Goal: Task Accomplishment & Management: Complete application form

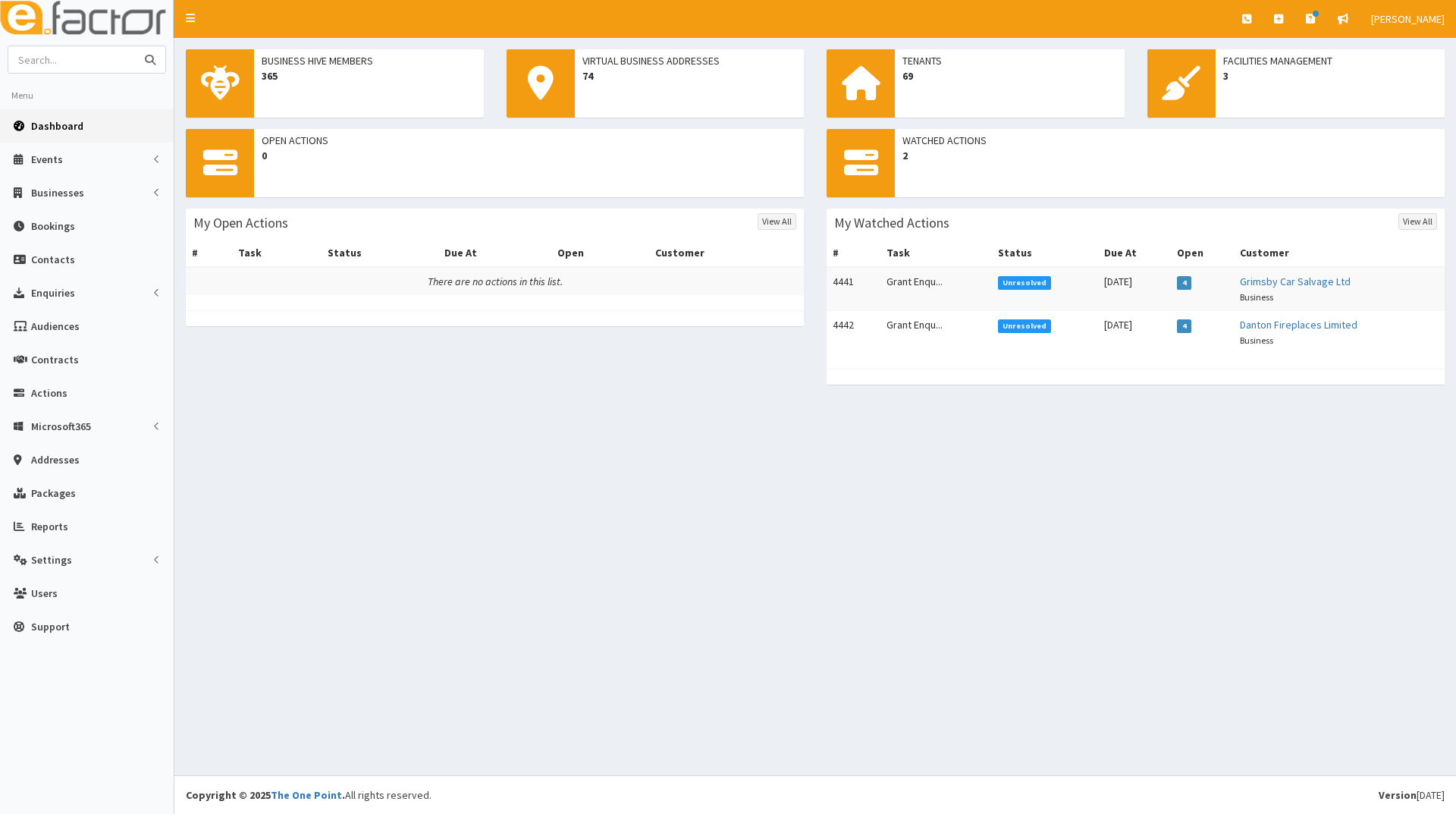
click at [113, 54] on input "text" at bounding box center [72, 59] width 127 height 27
type input "brown"
click at [135, 46] on button "submit" at bounding box center [150, 59] width 30 height 27
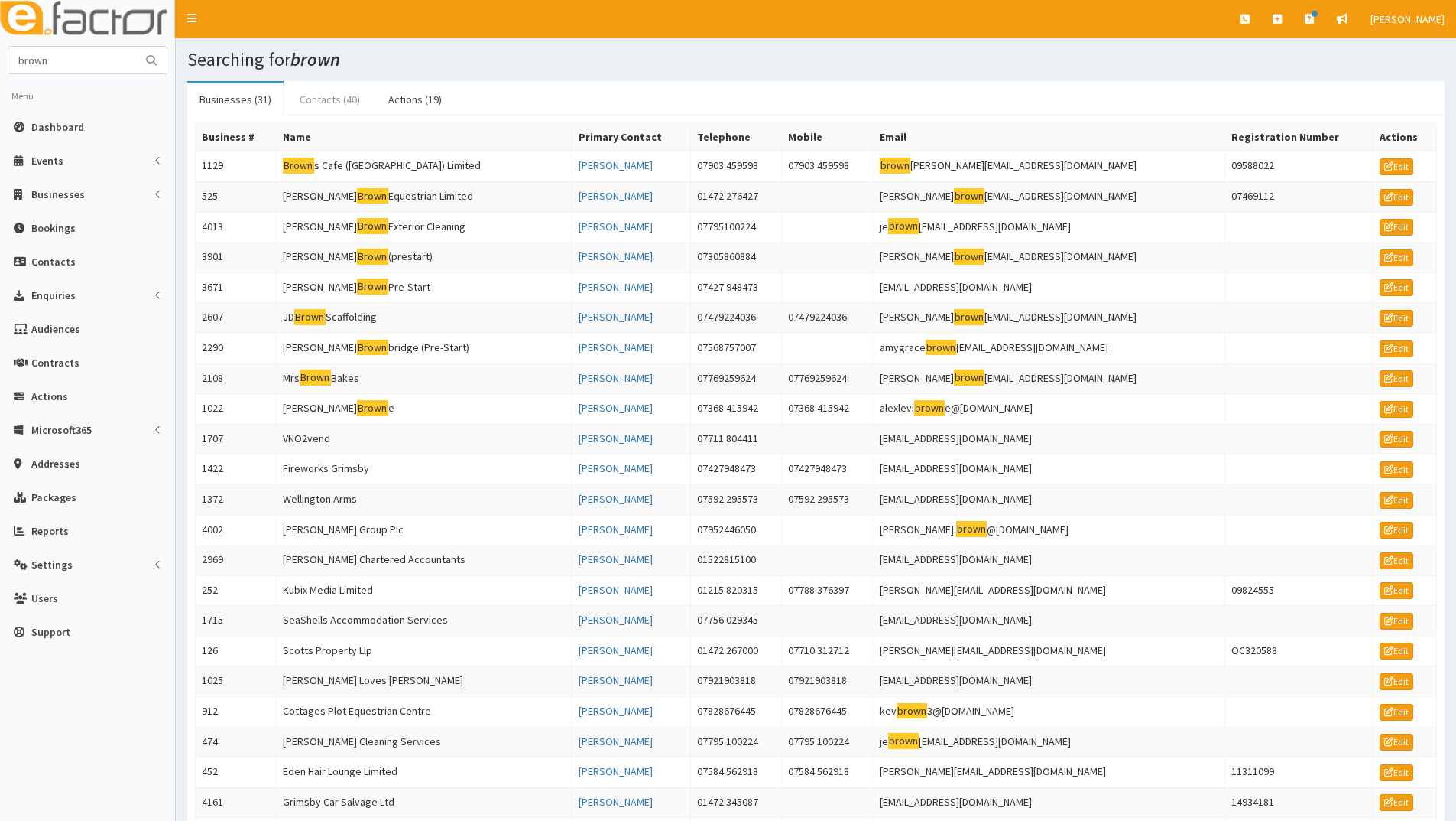
click at [315, 99] on link "Contacts (40)" at bounding box center [330, 99] width 85 height 32
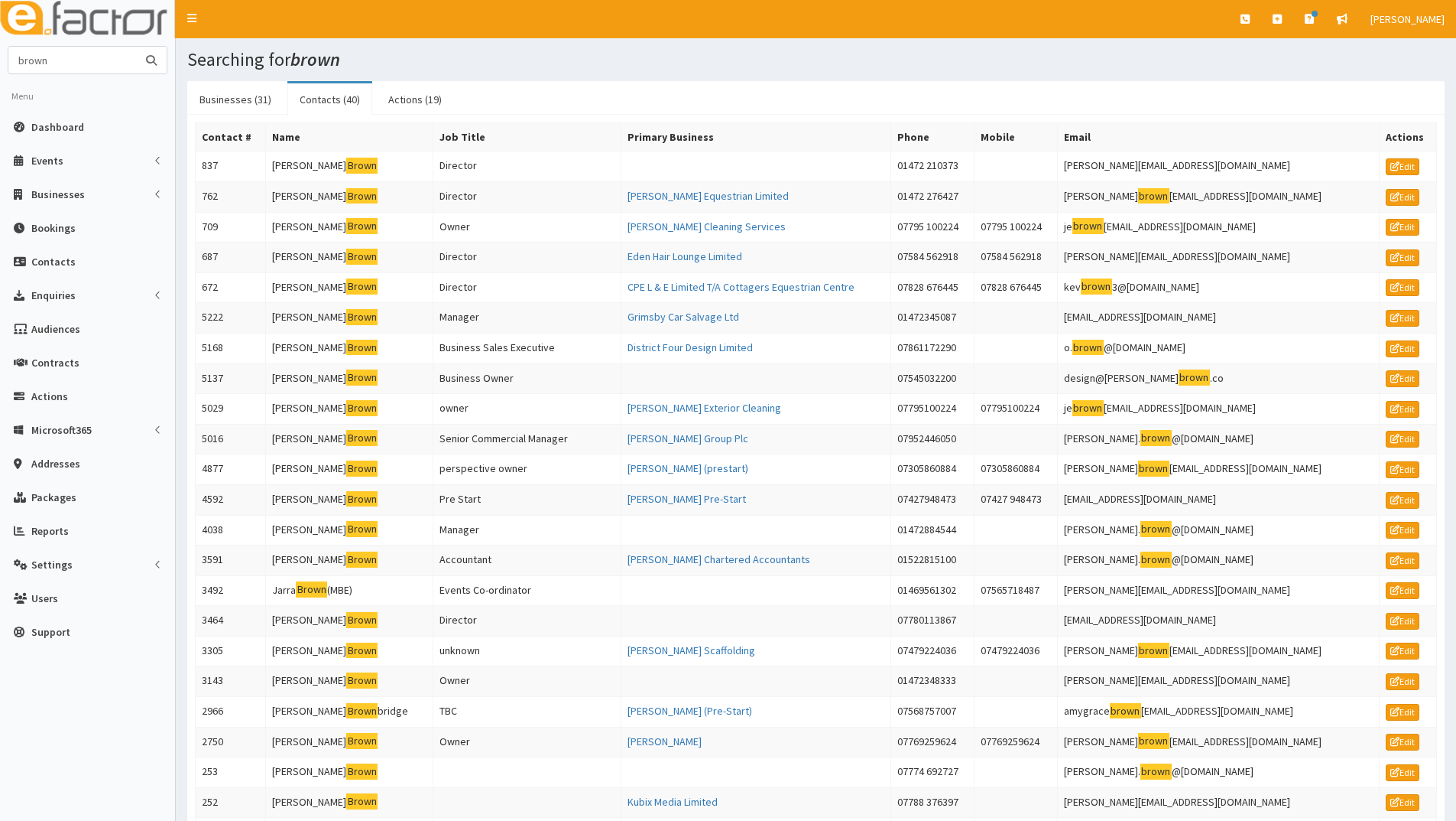
click at [14, 59] on input "brown" at bounding box center [73, 60] width 128 height 27
type input "kerry brown"
click at [136, 47] on button "submit" at bounding box center [151, 60] width 31 height 27
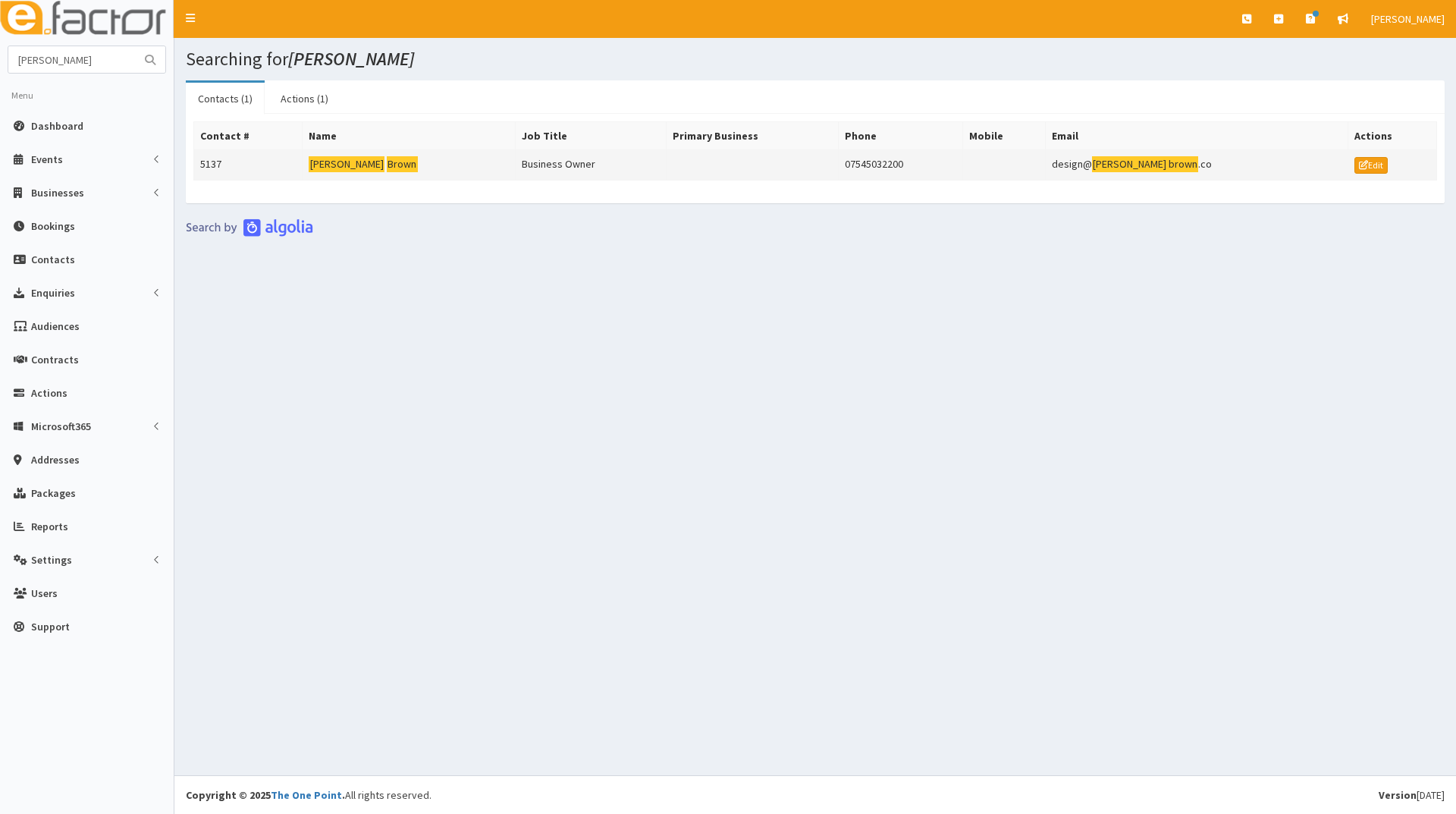
click at [387, 157] on mark "Brown" at bounding box center [403, 164] width 31 height 16
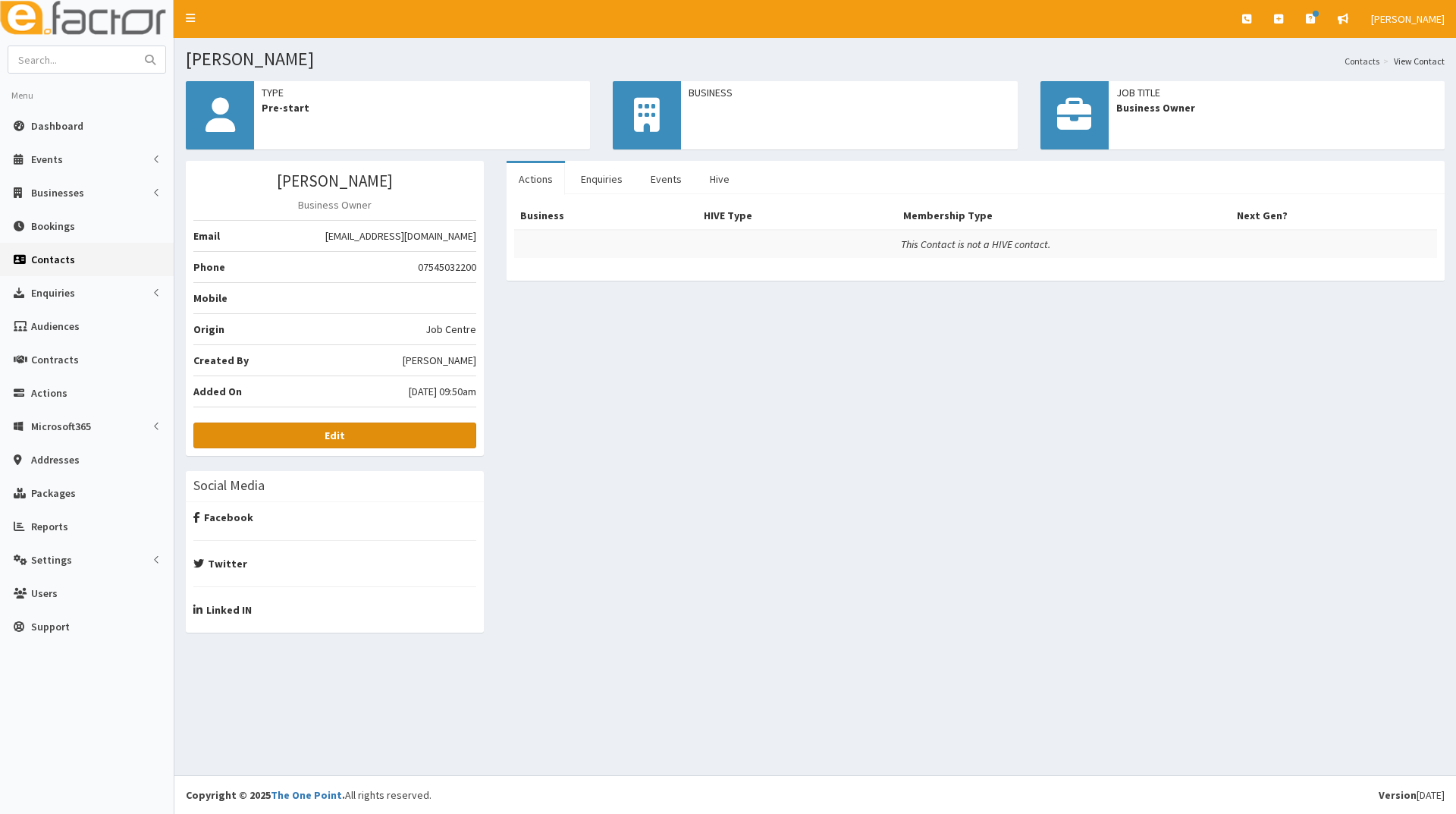
click at [380, 436] on link "Edit" at bounding box center [335, 435] width 283 height 26
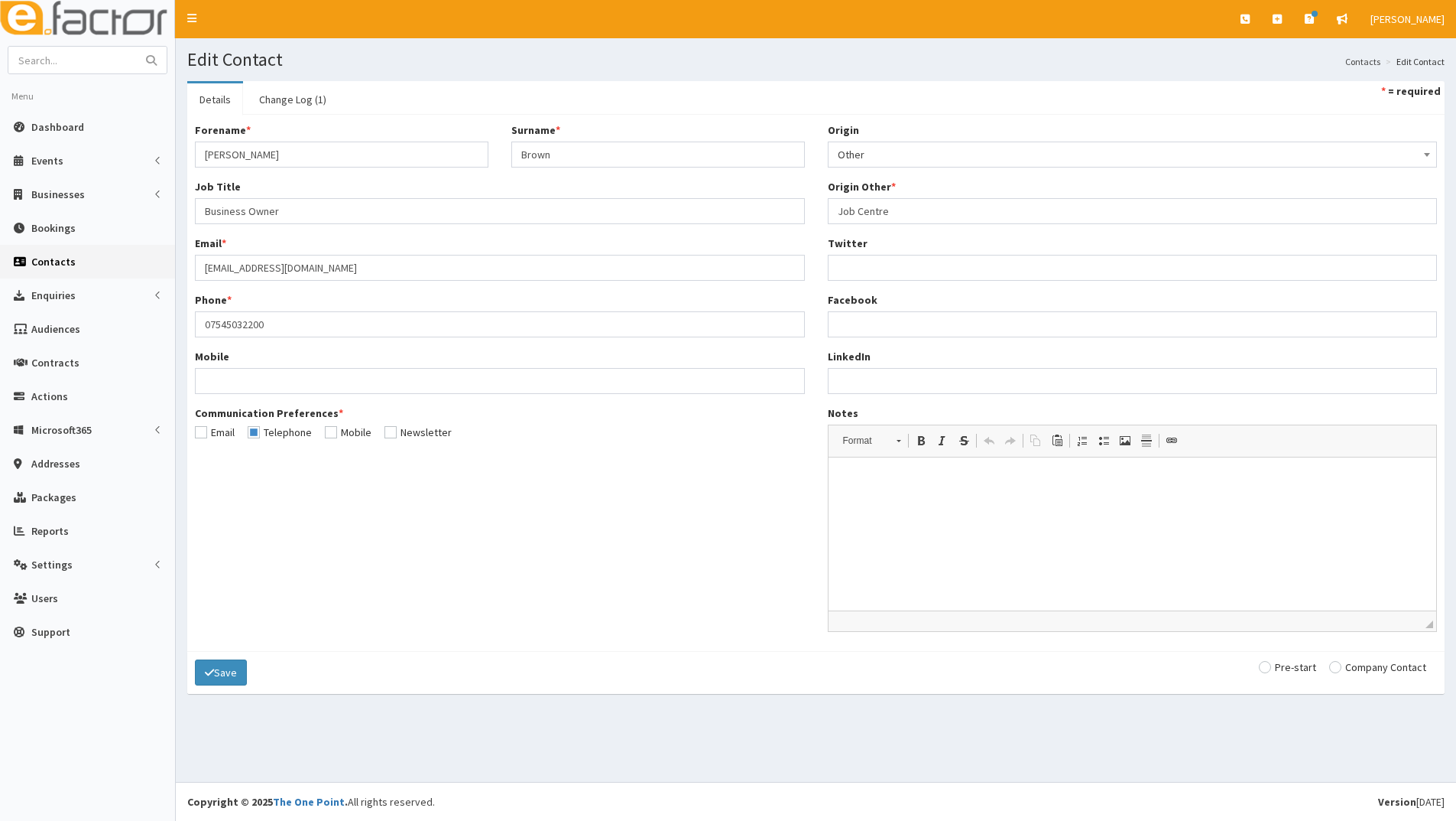
drag, startPoint x: 1272, startPoint y: 666, endPoint x: 1246, endPoint y: 662, distance: 26.3
click at [1264, 665] on input "radio" at bounding box center [1287, 667] width 58 height 11
radio input "true"
click at [228, 673] on button "Save" at bounding box center [221, 672] width 52 height 26
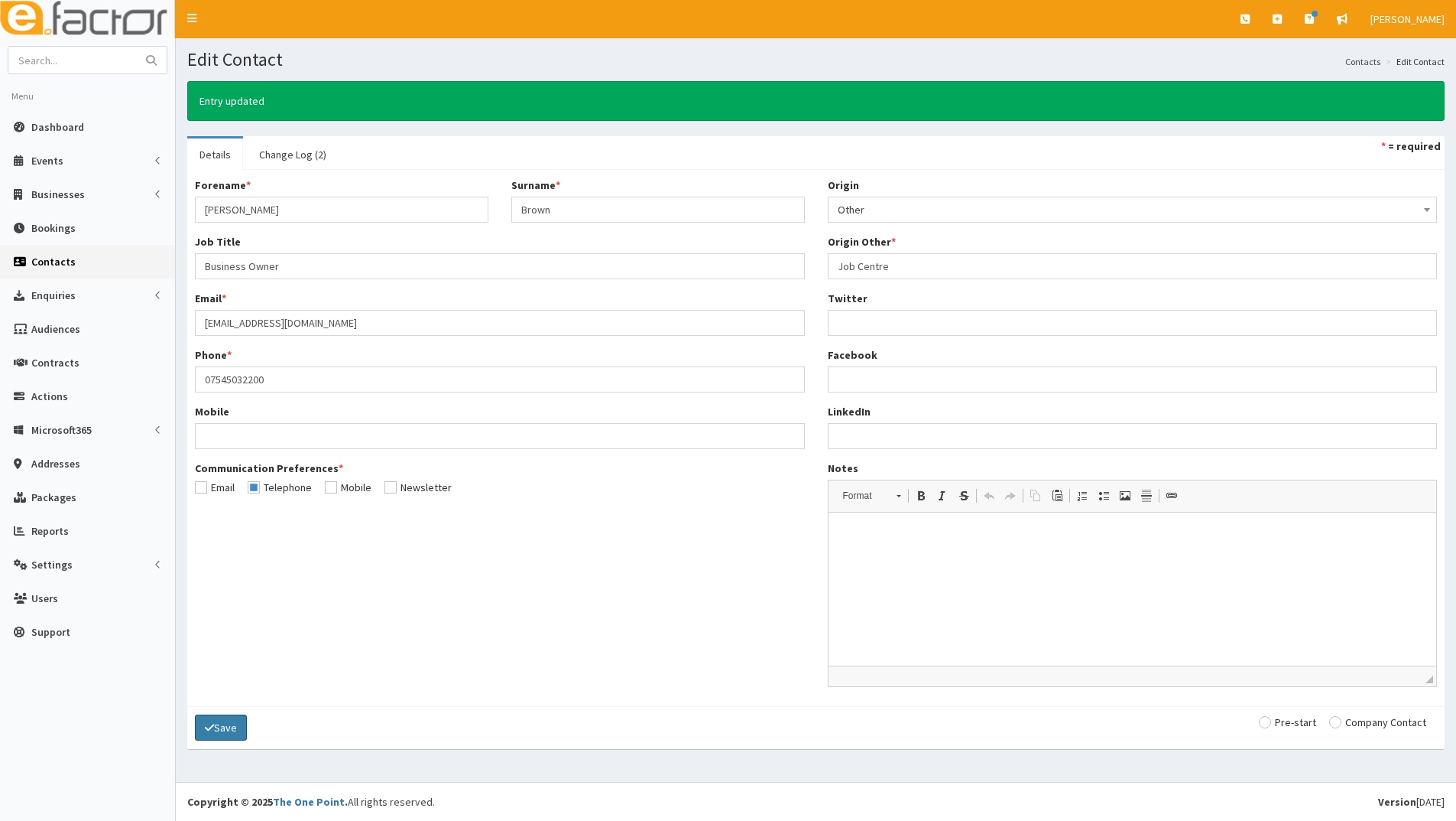
click at [214, 729] on icon "submit" at bounding box center [210, 727] width 9 height 11
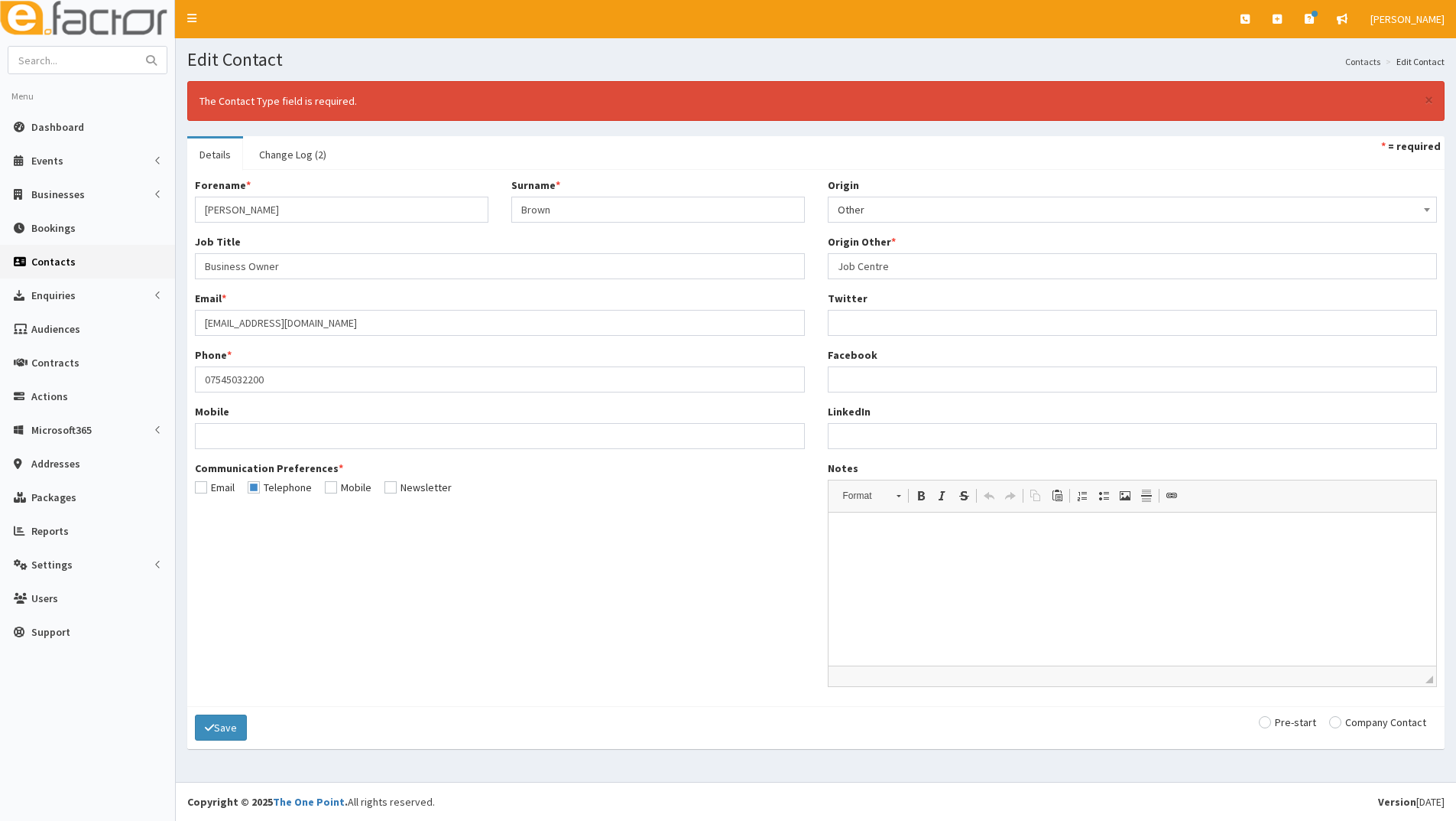
click at [1272, 722] on input "radio" at bounding box center [1287, 722] width 58 height 11
radio input "true"
click at [226, 730] on button "Save" at bounding box center [221, 727] width 52 height 26
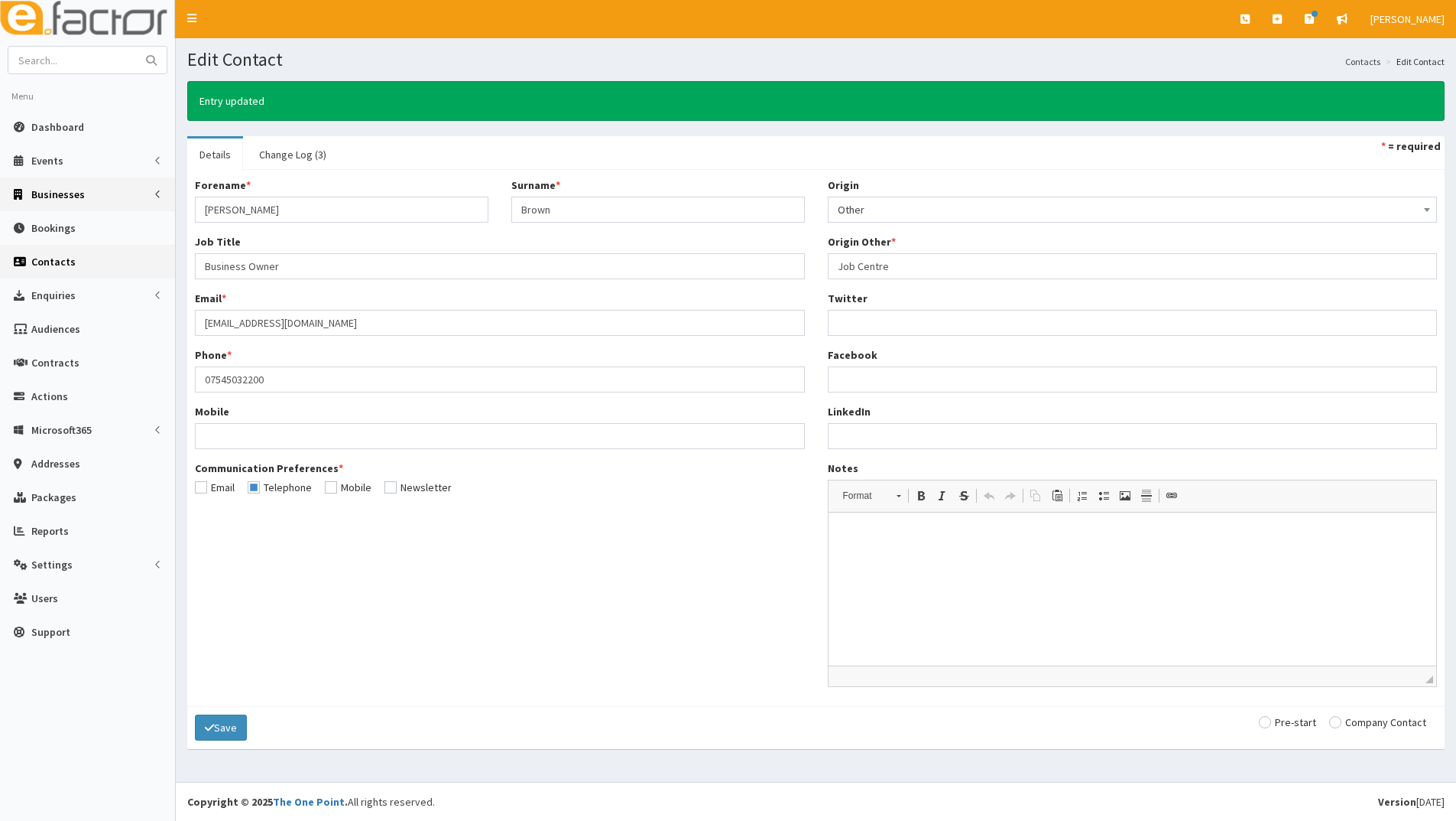
click at [60, 190] on span "Businesses" at bounding box center [58, 194] width 54 height 13
click at [68, 223] on span "Businesses" at bounding box center [59, 222] width 53 height 13
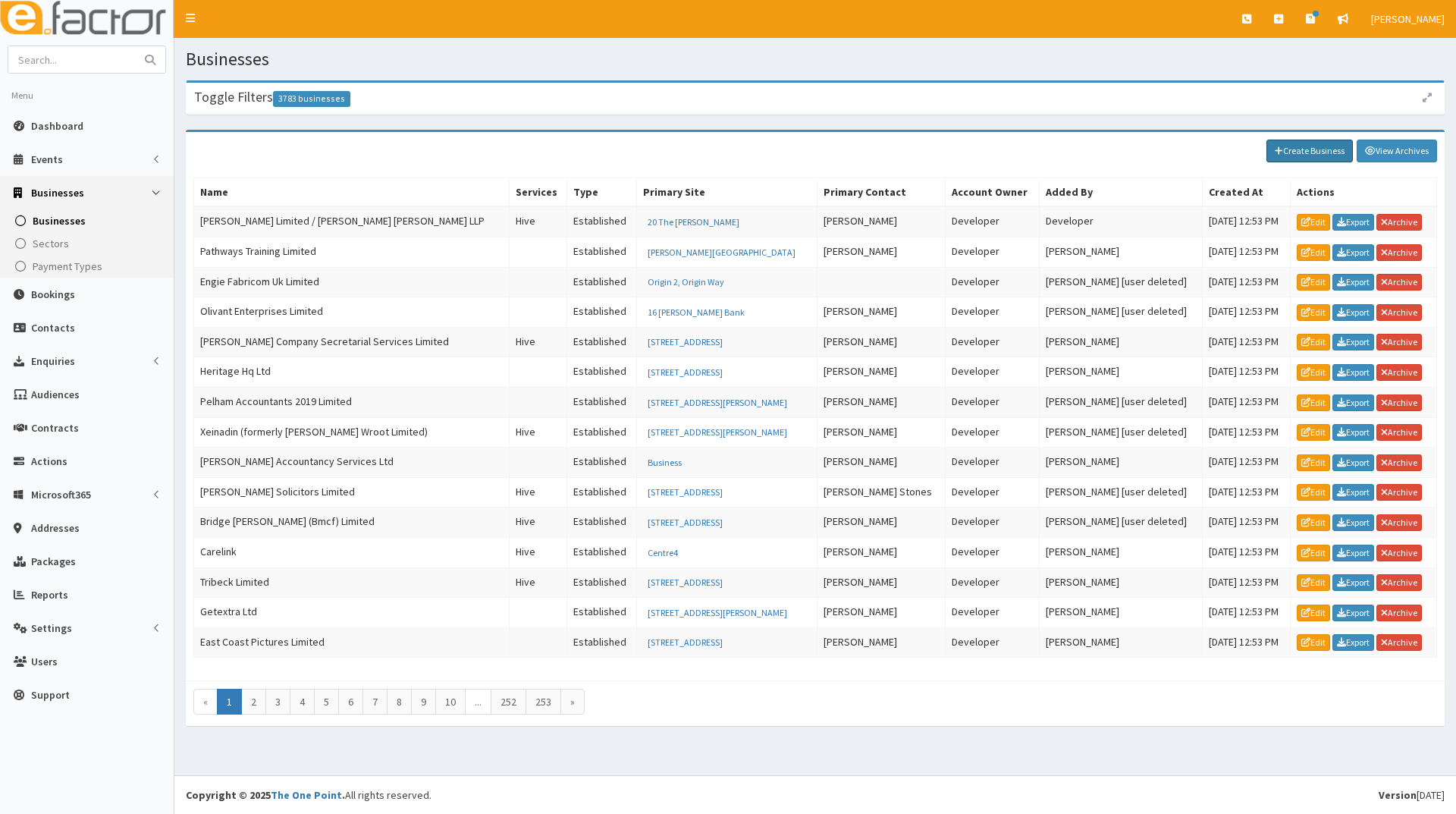
click at [1335, 149] on link "Create Business" at bounding box center [1310, 150] width 87 height 23
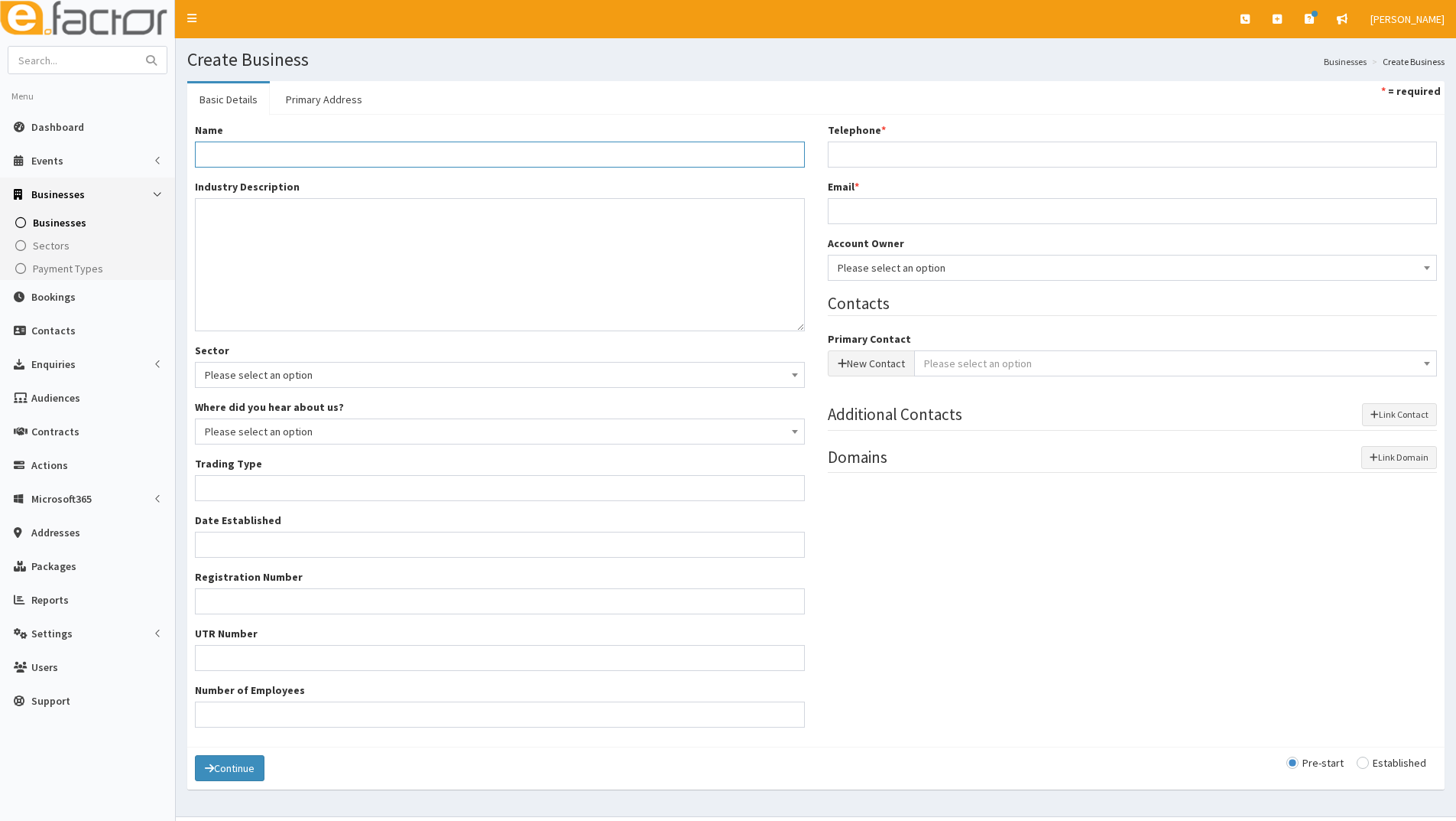
click at [420, 149] on input "Name *" at bounding box center [500, 154] width 610 height 26
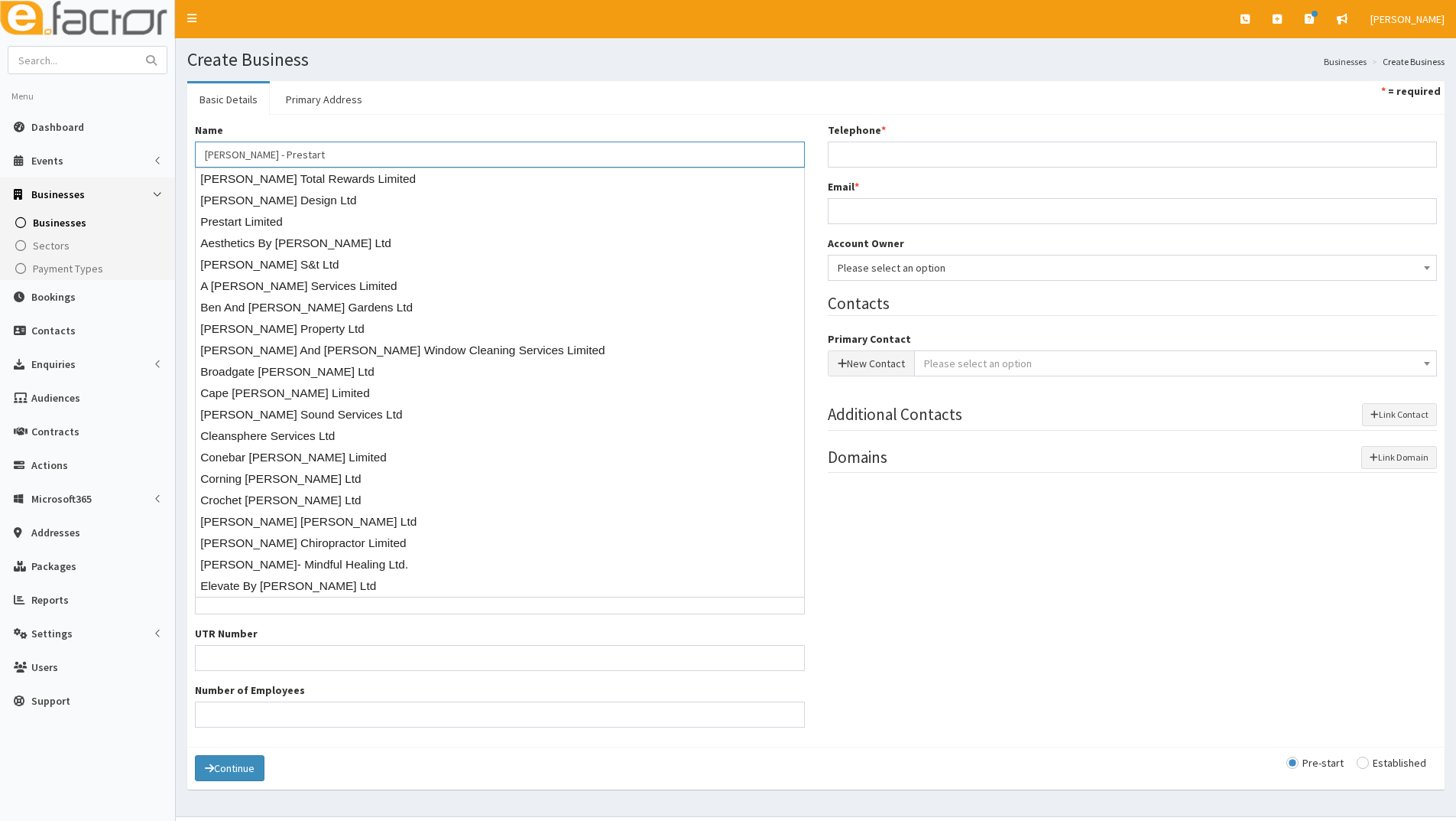
type input "[PERSON_NAME] - Prestart"
click at [441, 121] on div "Name * Kerry Brown - Prestart Industry Description * Sector Please select an op…" at bounding box center [816, 430] width 1257 height 632
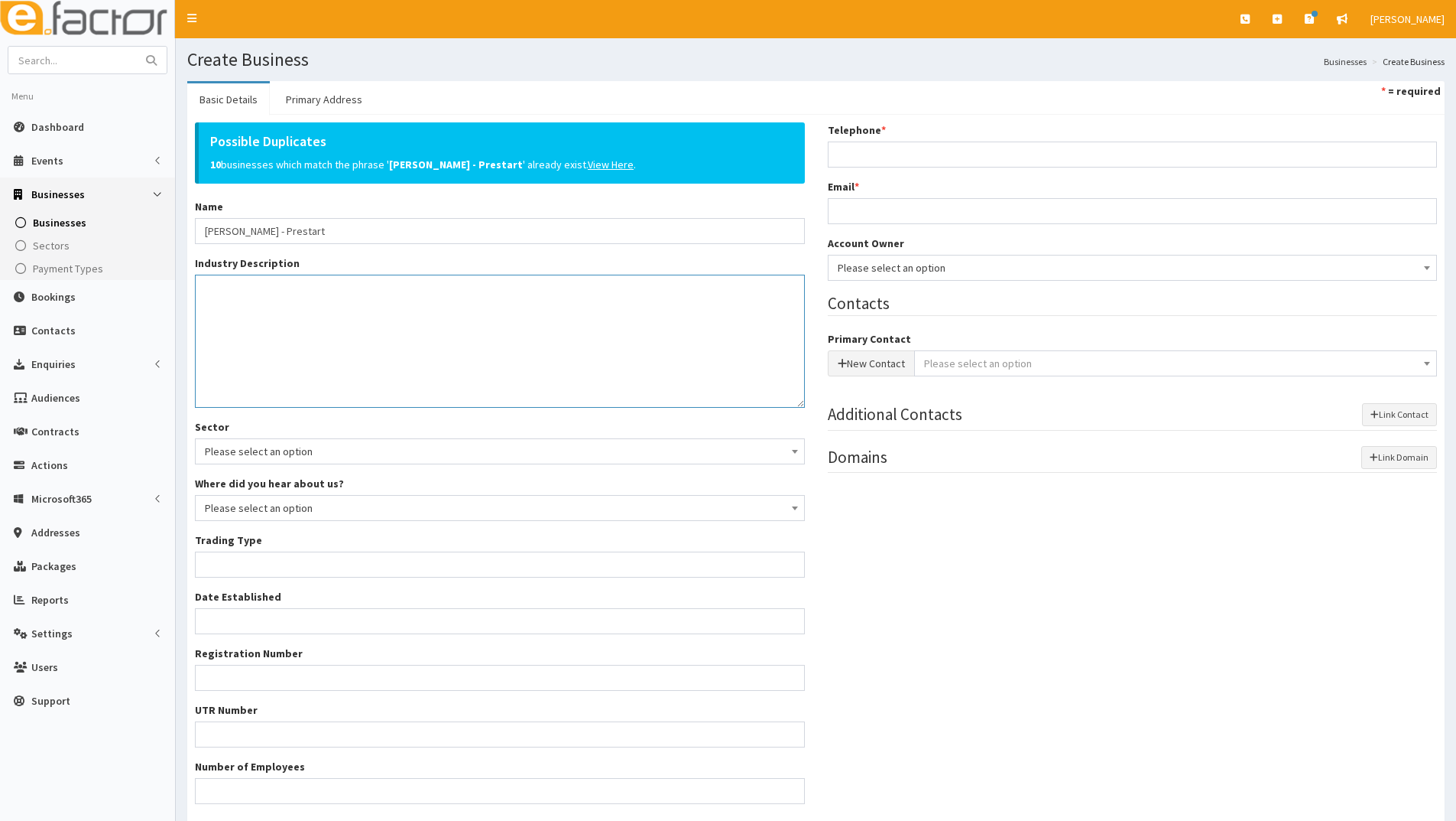
click at [280, 319] on textarea "Industry Description *" at bounding box center [500, 341] width 610 height 133
type textarea "Design"
click at [511, 448] on span "Please select an option" at bounding box center [500, 451] width 590 height 21
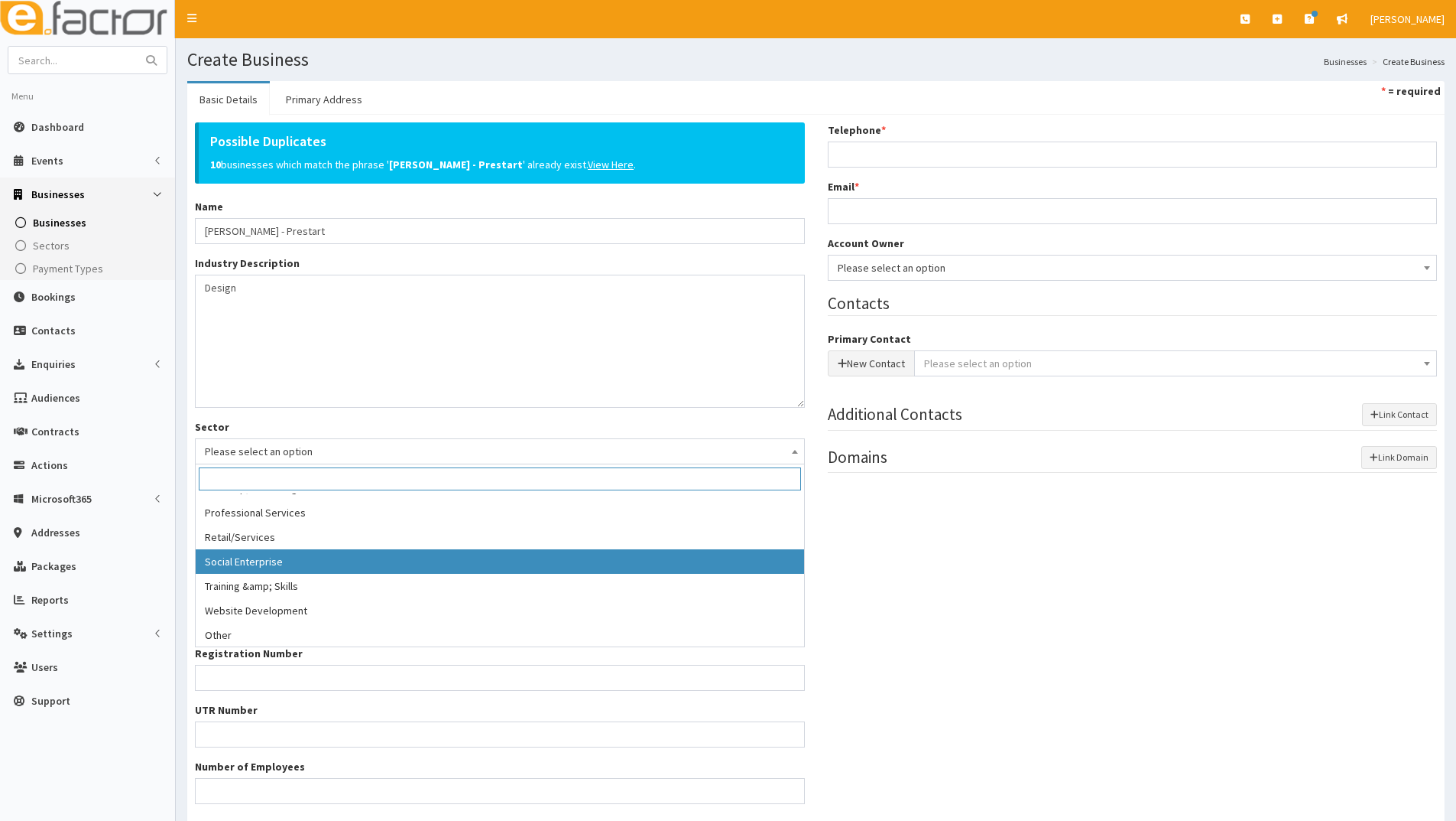
scroll to position [312, 0]
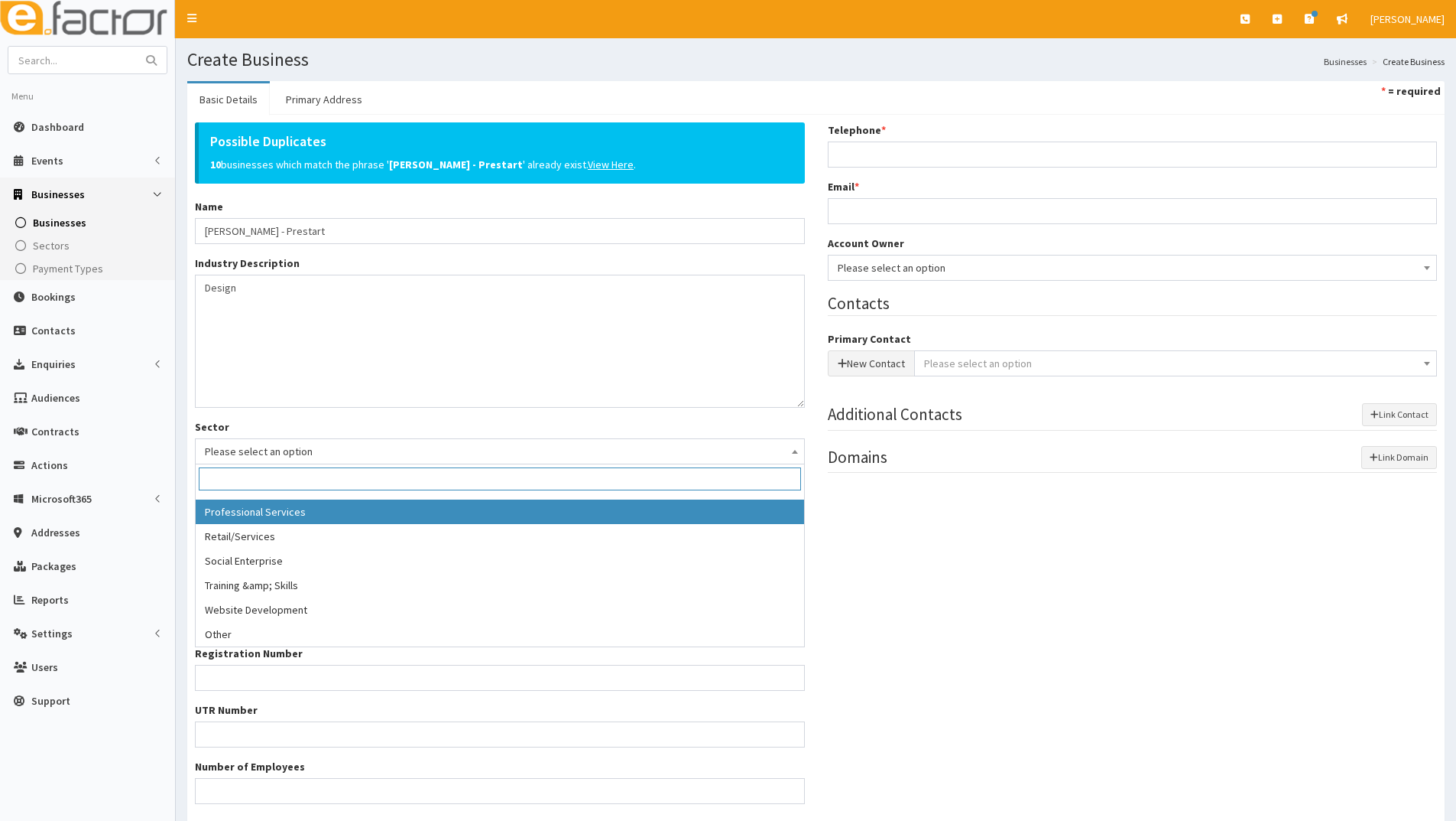
select select "13"
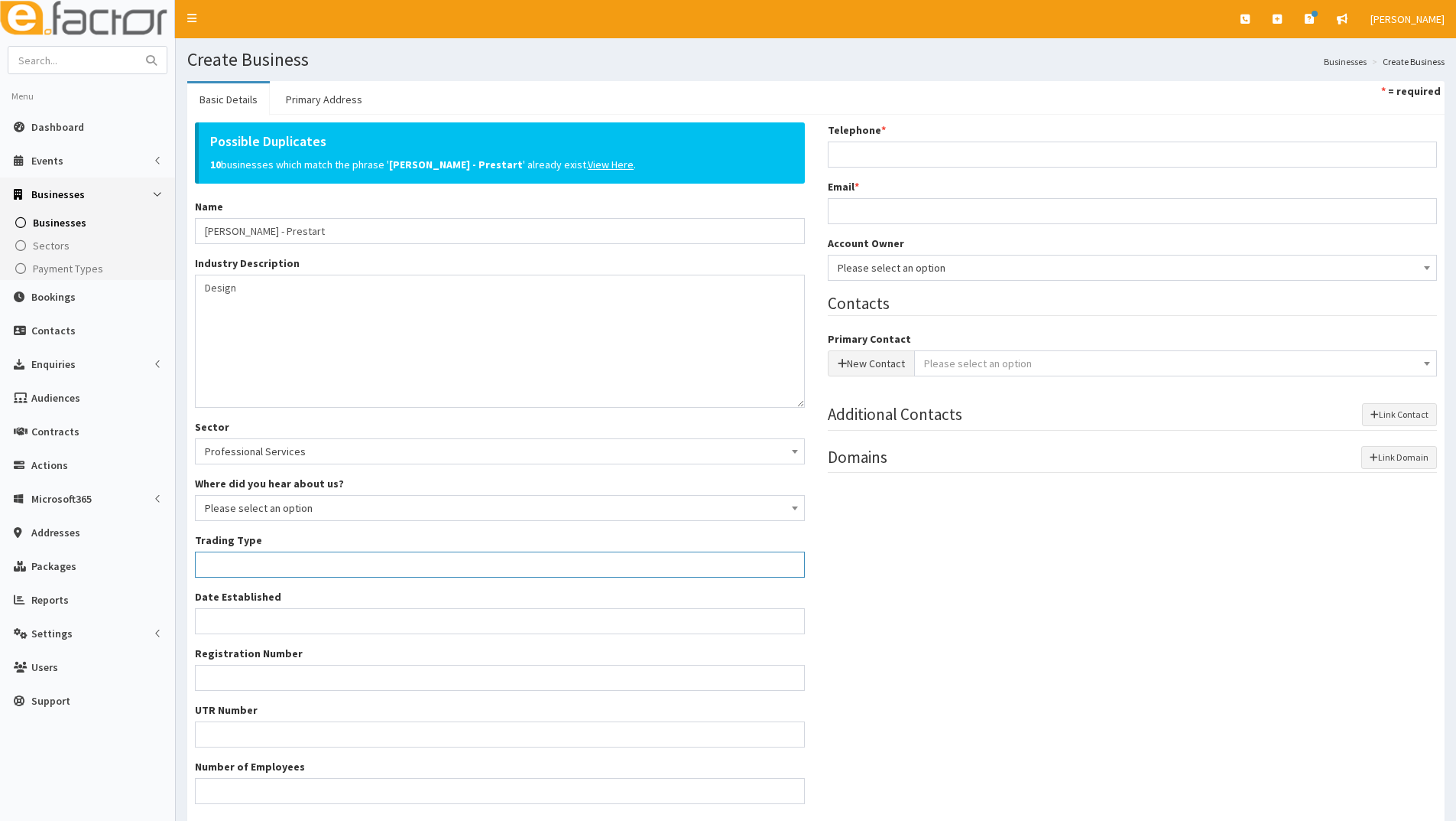
click at [291, 569] on input "Trading Type *" at bounding box center [500, 564] width 610 height 26
type input "Sole Trader"
click at [950, 162] on input "Telephone *" at bounding box center [1133, 154] width 610 height 26
type input "07545 032200"
click at [849, 214] on input "Email *" at bounding box center [1133, 211] width 610 height 26
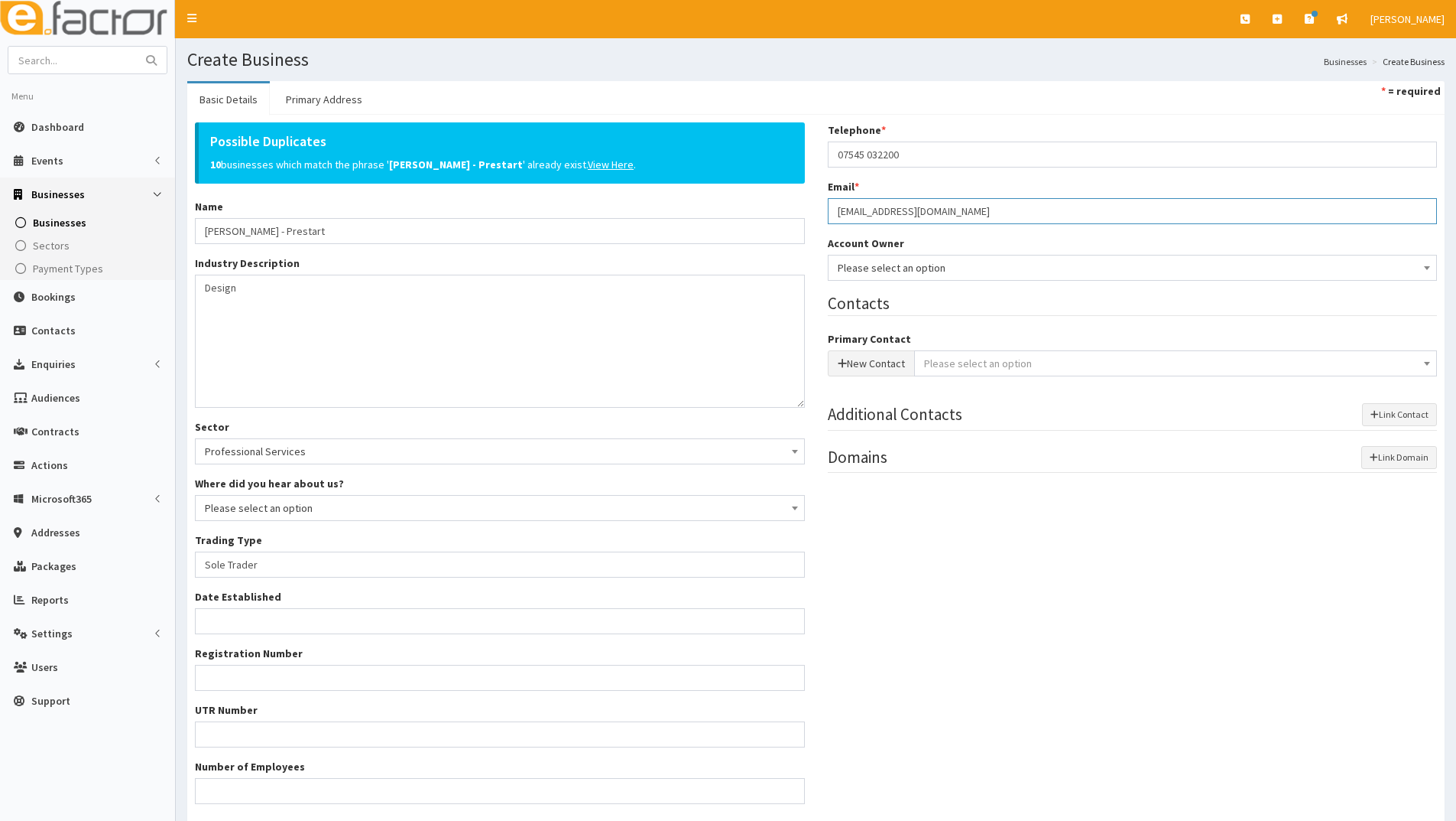
type input "[EMAIL_ADDRESS][DOMAIN_NAME]"
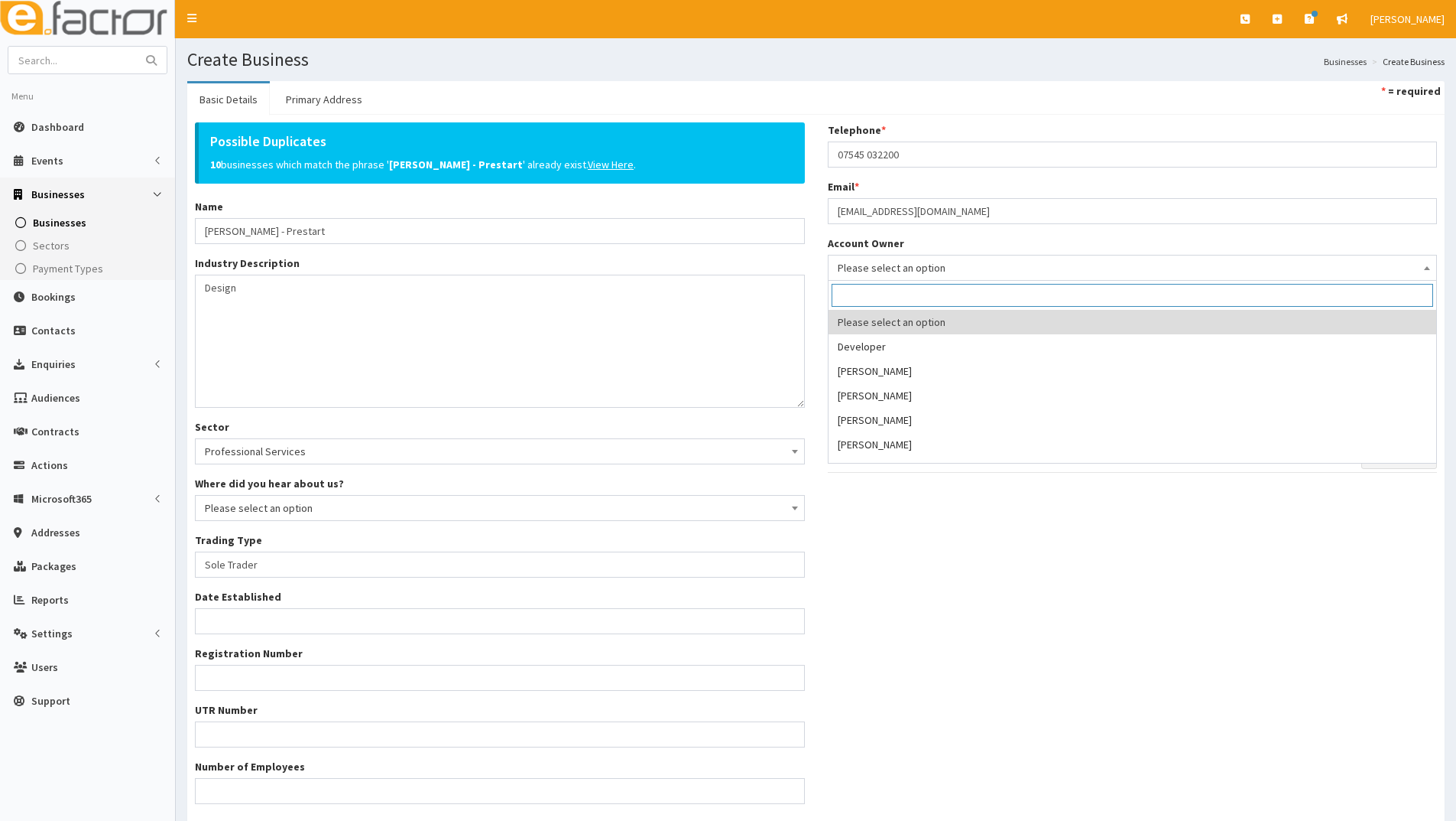
click at [877, 274] on span "Please select an option" at bounding box center [1133, 267] width 590 height 21
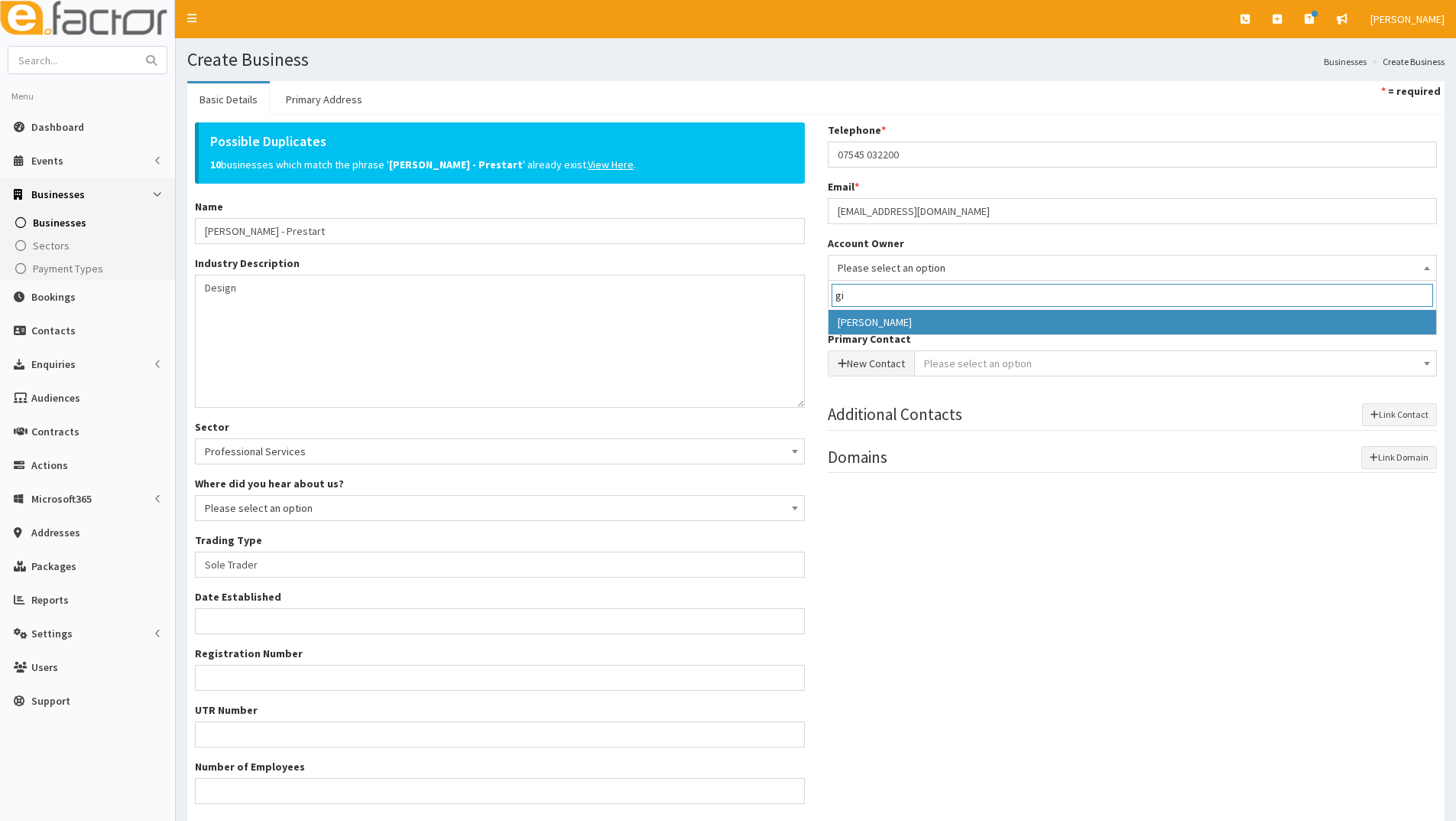
type input "gi"
select select "20"
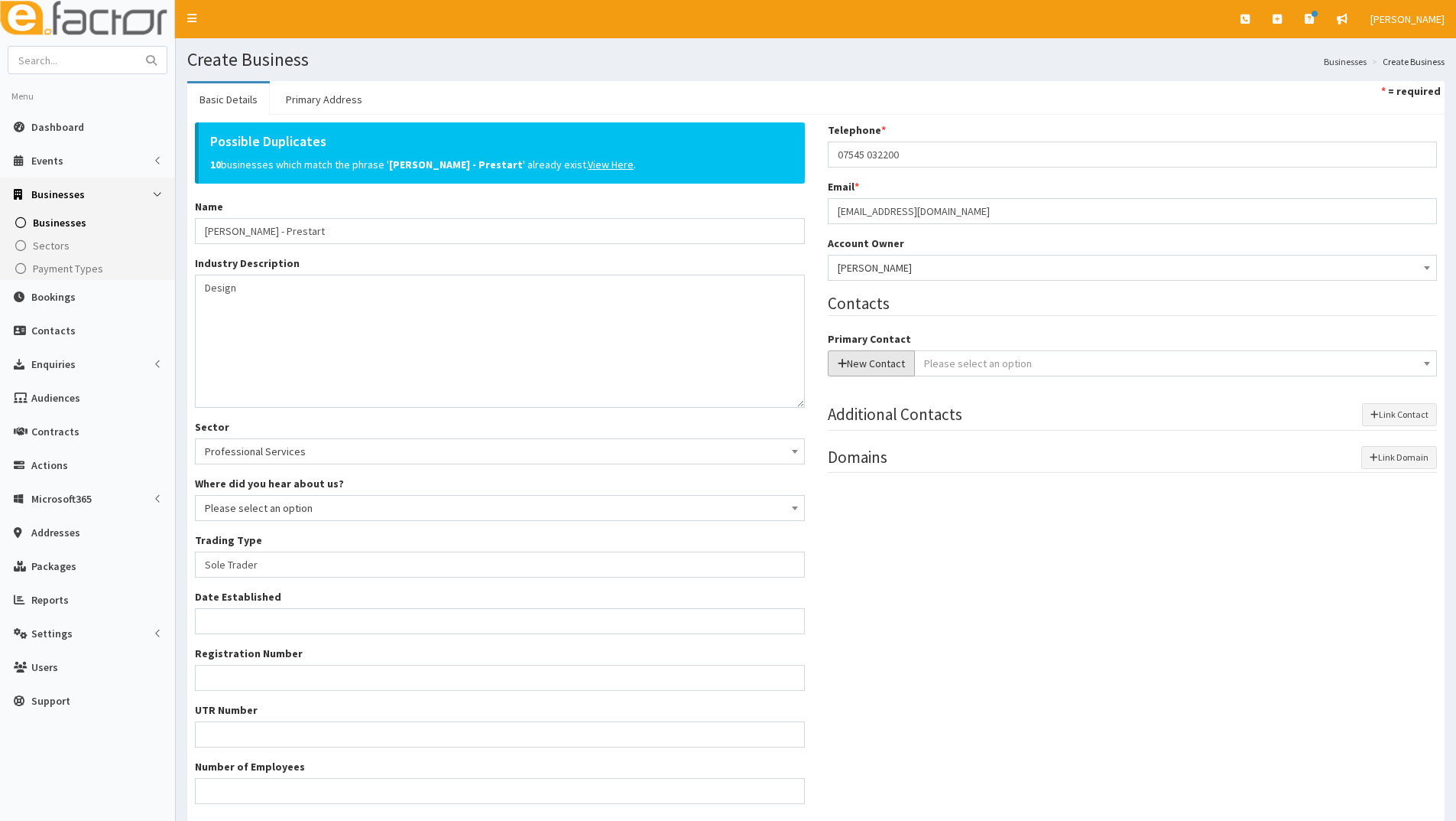
click at [888, 362] on button "New Contact" at bounding box center [871, 363] width 88 height 26
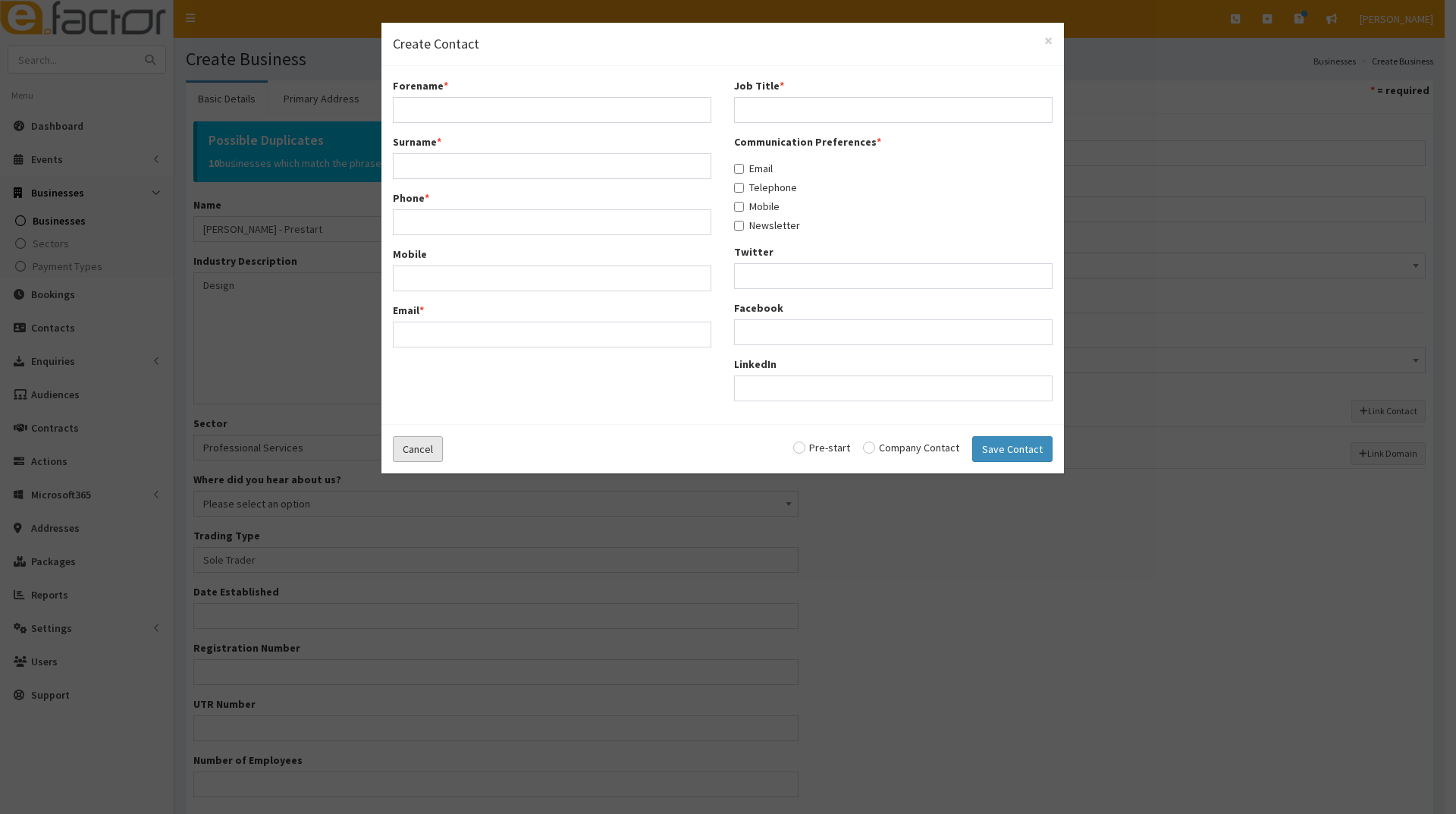
click at [429, 450] on button "Cancel" at bounding box center [418, 449] width 50 height 26
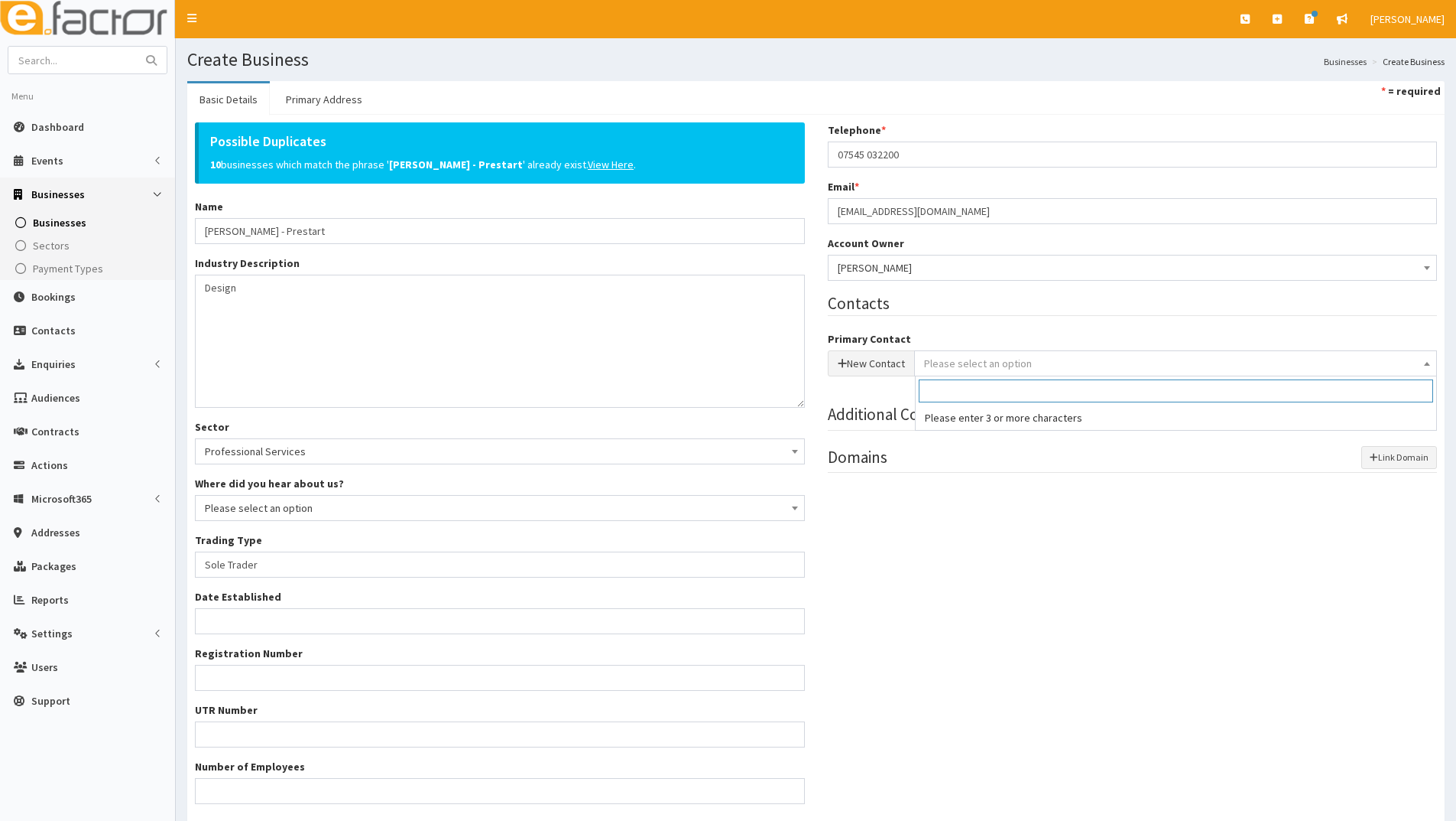
click at [958, 368] on span "Please select an option" at bounding box center [977, 363] width 108 height 13
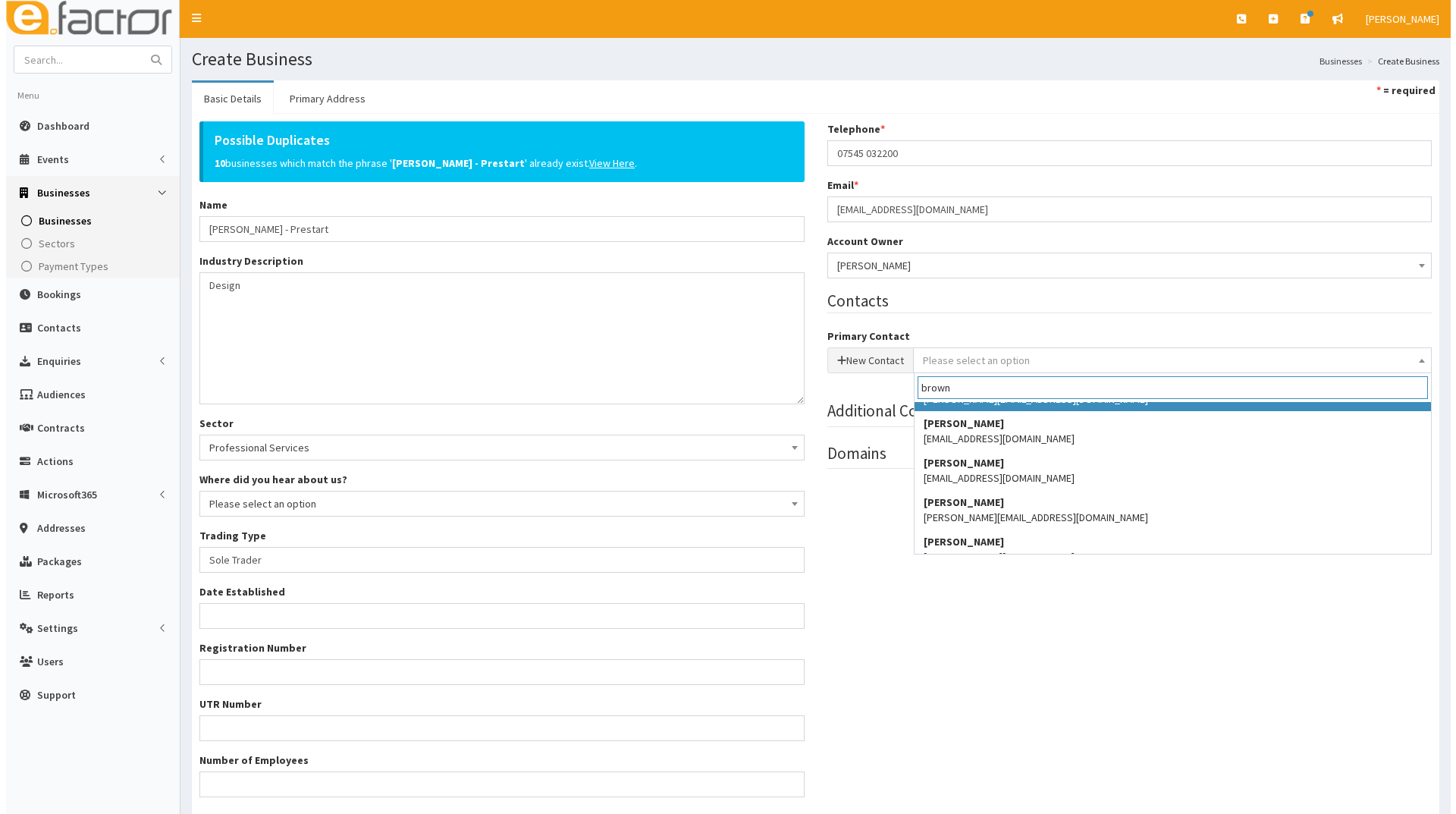
scroll to position [1268, 0]
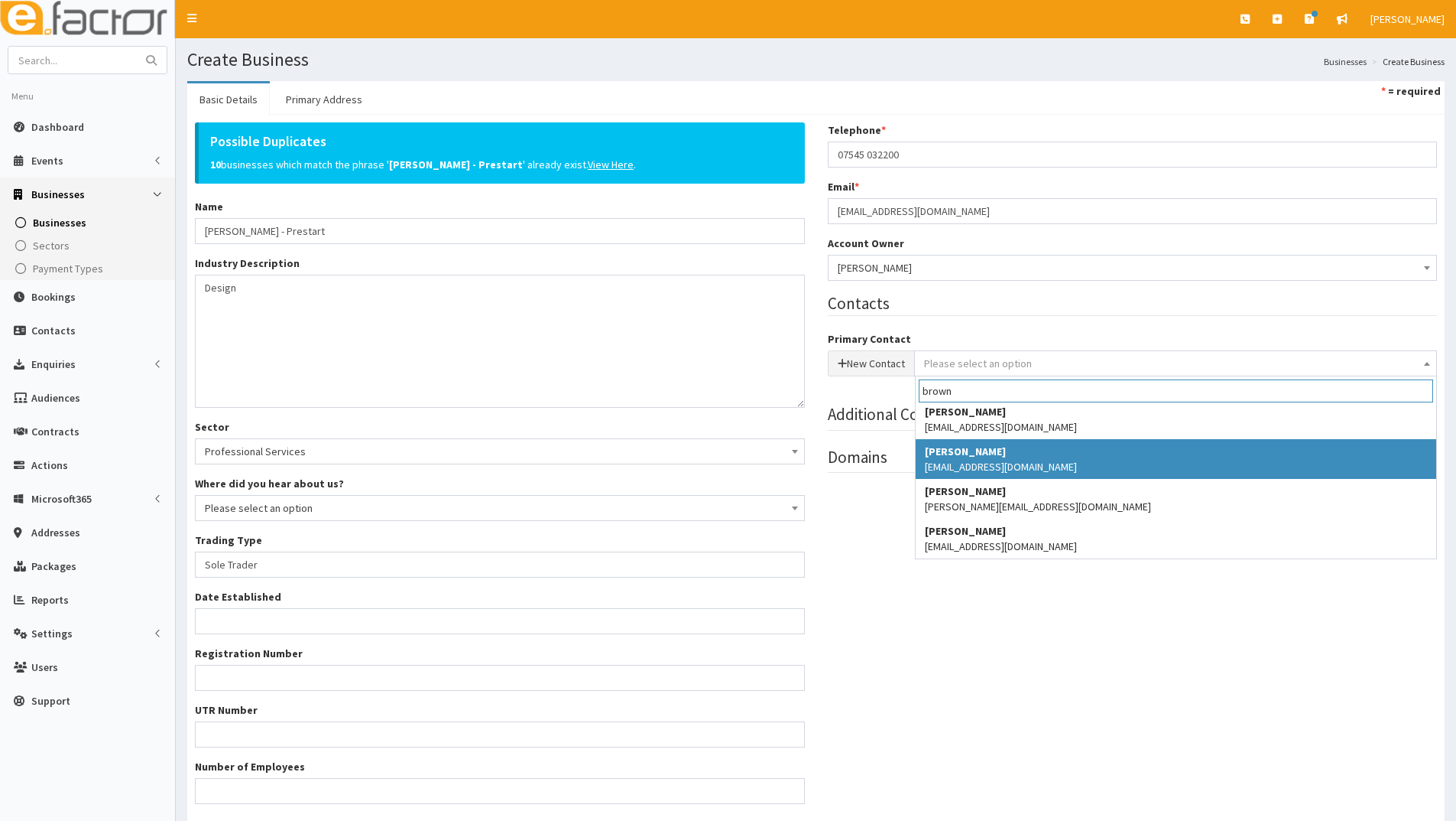
type input "brown"
select select "5137"
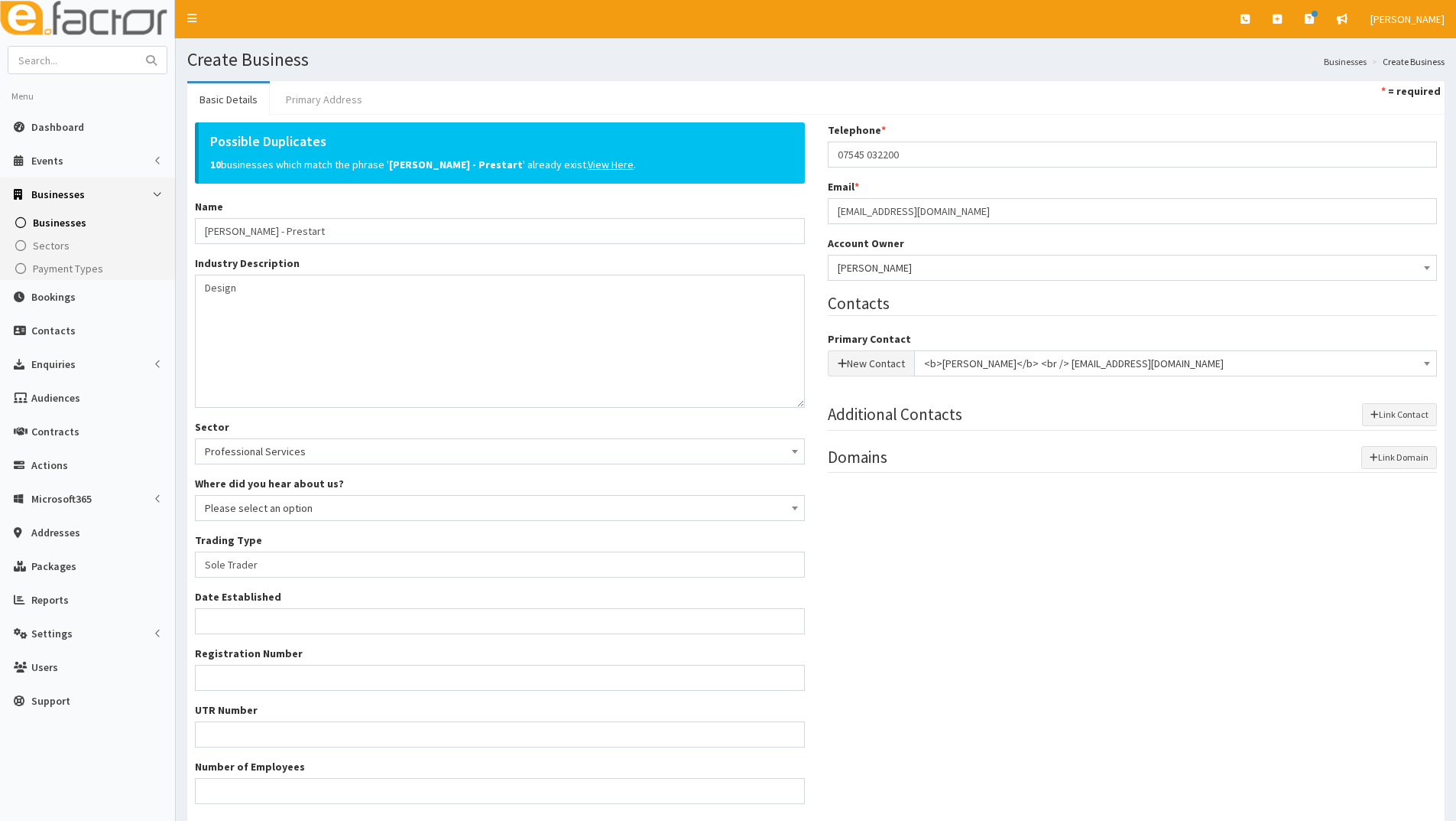
click at [328, 97] on link "Primary Address" at bounding box center [324, 99] width 101 height 32
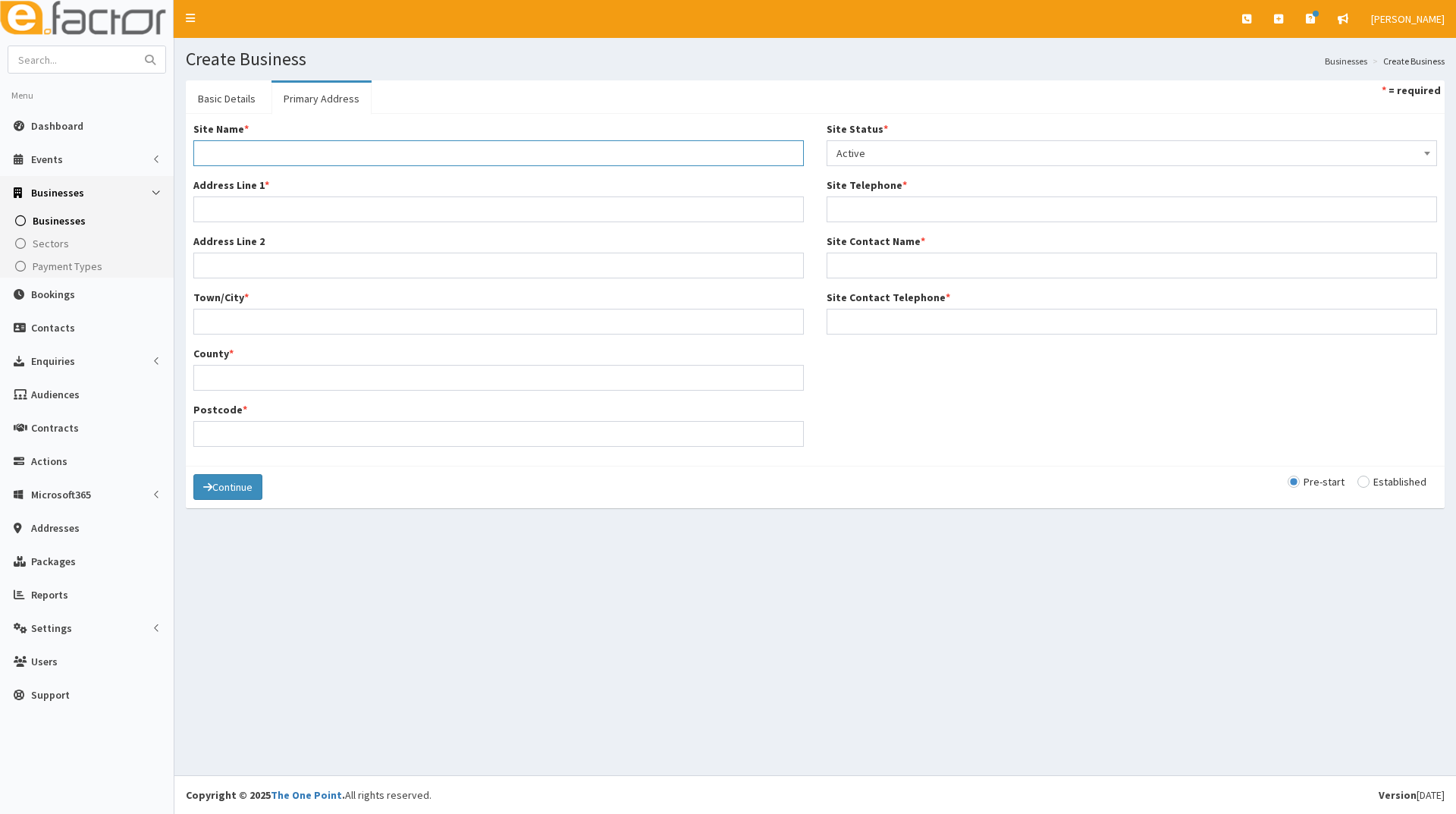
click at [271, 149] on input "Site Name *" at bounding box center [498, 152] width 611 height 26
type input "Home Address"
click at [262, 213] on input "Address Line 1 *" at bounding box center [498, 209] width 611 height 26
type input "[STREET_ADDRESS][PERSON_NAME]"
click at [224, 325] on input "Town/City *" at bounding box center [498, 321] width 611 height 26
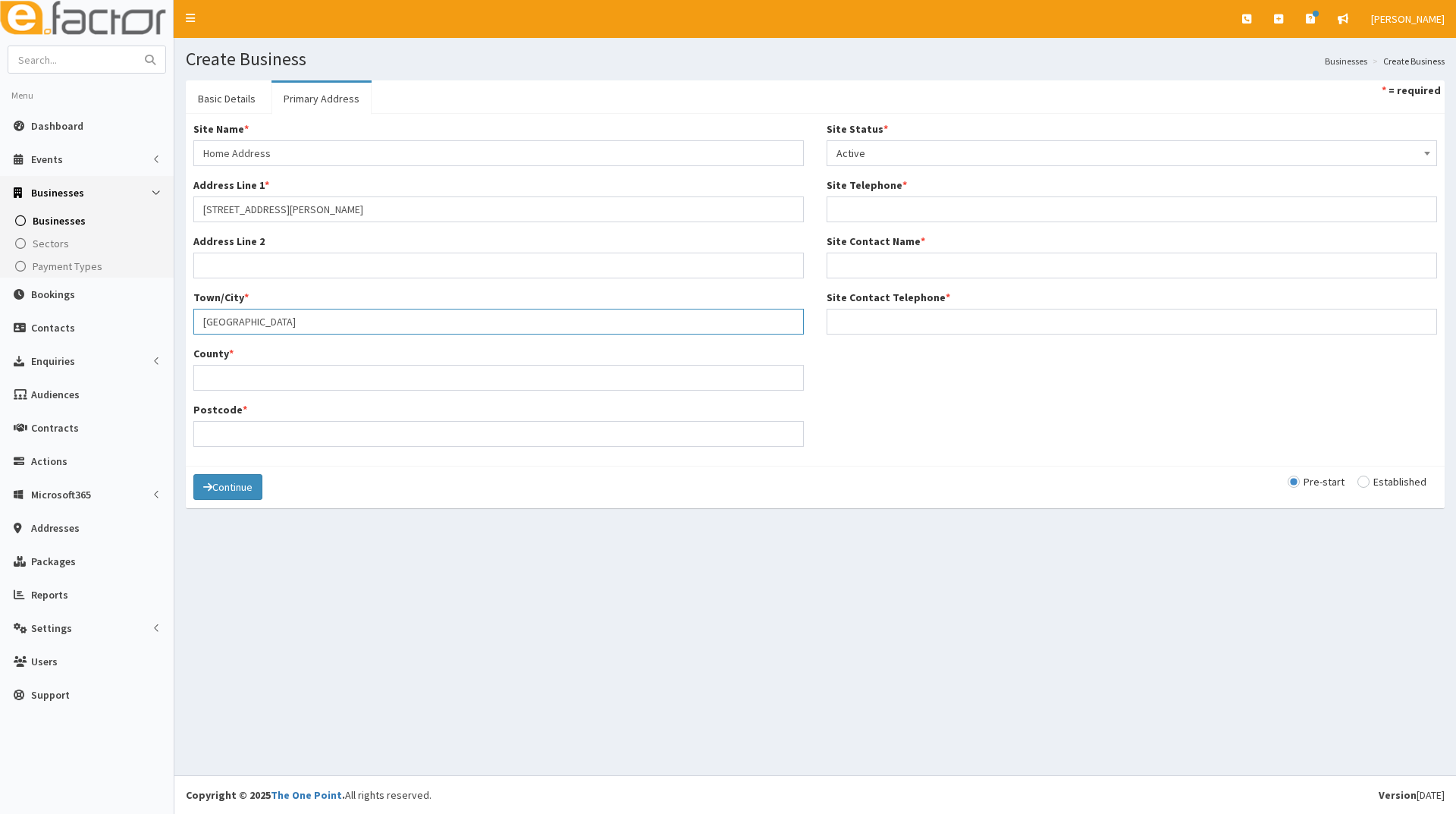
type input "[GEOGRAPHIC_DATA]"
click at [224, 383] on input "County *" at bounding box center [498, 377] width 611 height 26
type input "[GEOGRAPHIC_DATA]"
click at [217, 428] on input "Postcode *" at bounding box center [498, 433] width 611 height 26
type input "DN35 0AL"
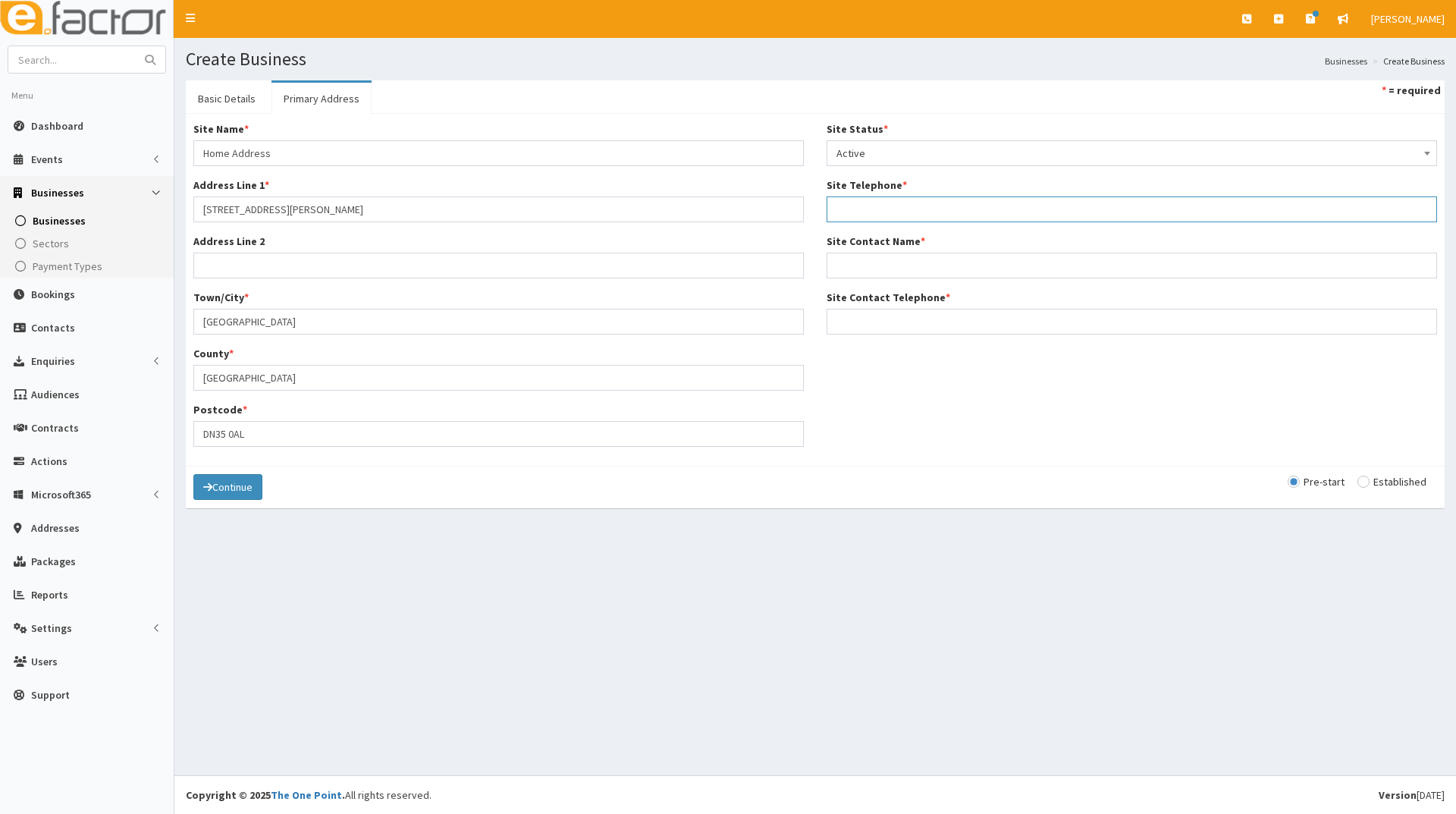
click at [892, 214] on input "Site Telephone *" at bounding box center [1131, 209] width 611 height 26
type input "07545 032200"
click at [877, 255] on input "Site Contact Name *" at bounding box center [1131, 265] width 611 height 26
type input "[PERSON_NAME]"
click at [855, 319] on input "Site Contact Telephone *" at bounding box center [1131, 321] width 611 height 26
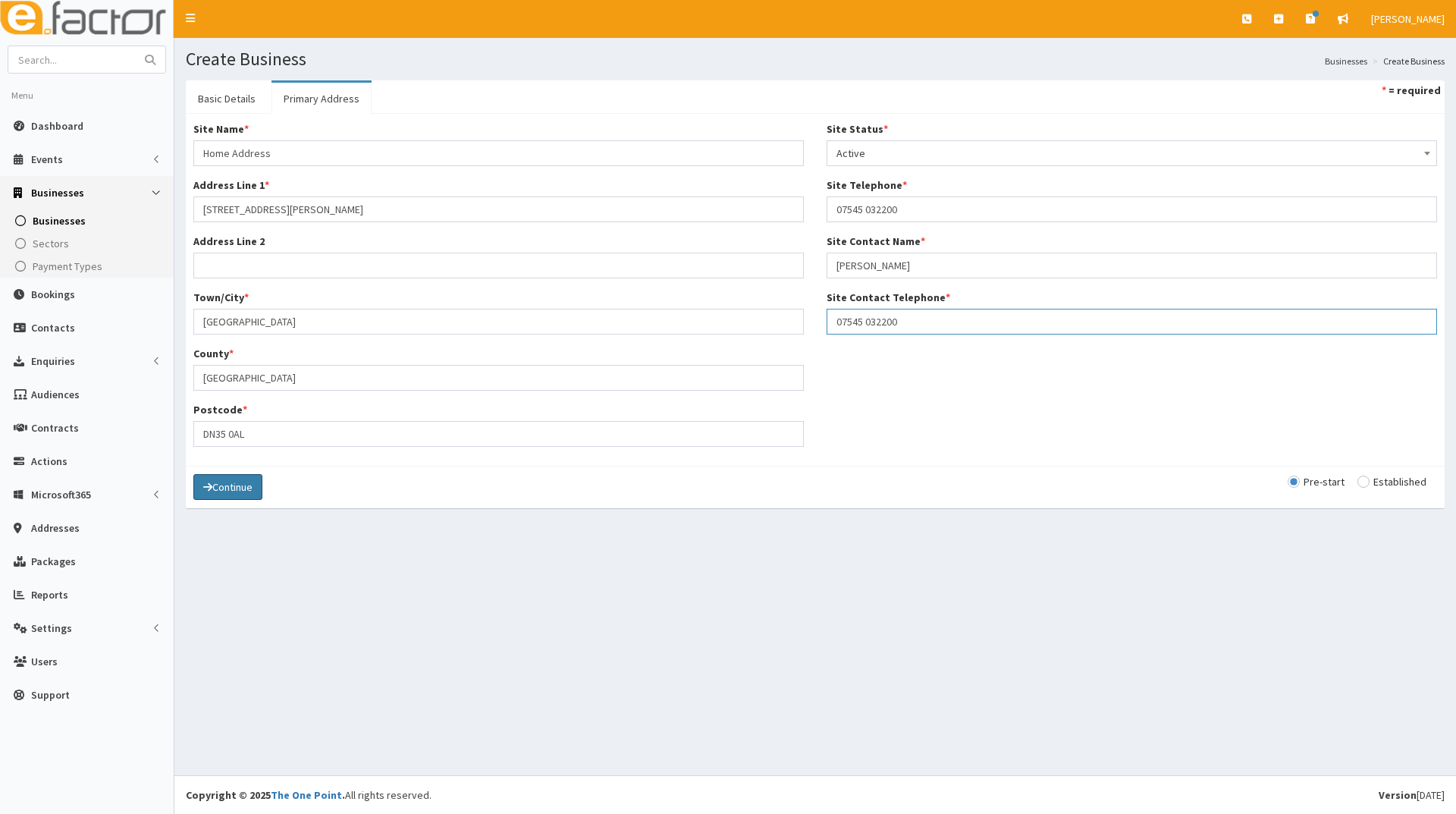
type input "07545 032200"
click at [238, 487] on button "Continue" at bounding box center [228, 486] width 69 height 26
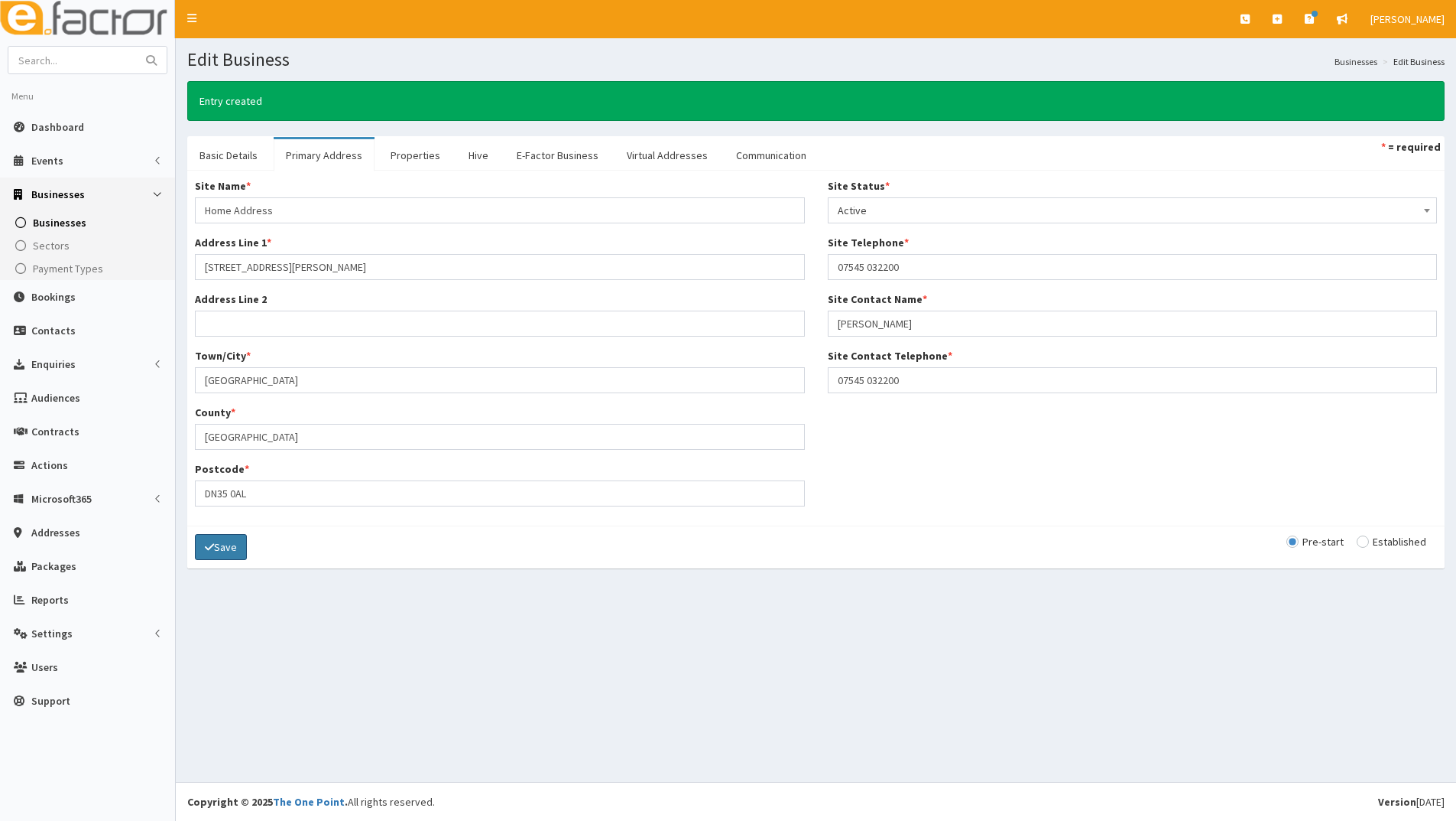
click at [220, 551] on button "Save" at bounding box center [221, 547] width 52 height 26
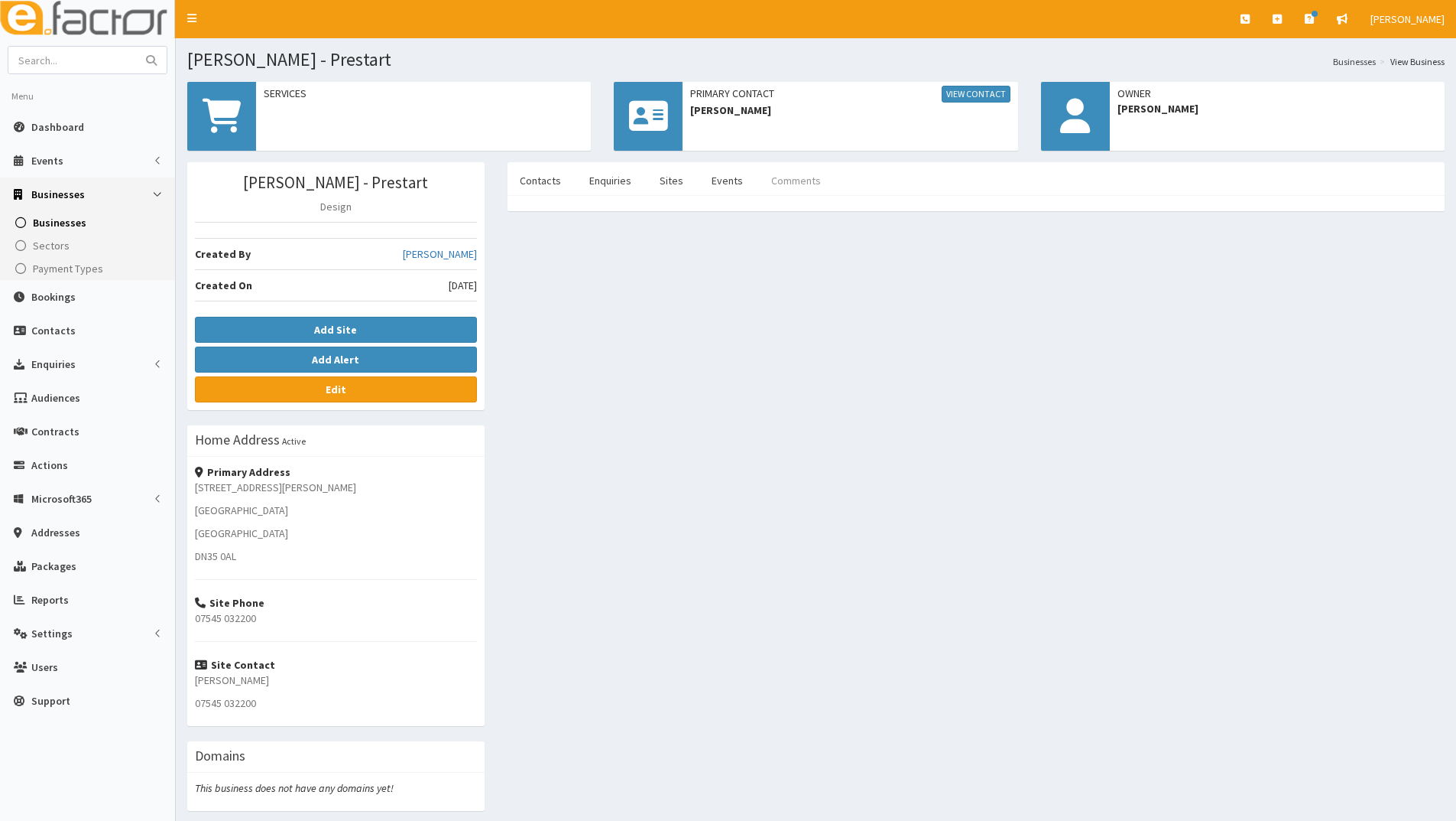
click at [789, 187] on link "Comments" at bounding box center [796, 181] width 74 height 32
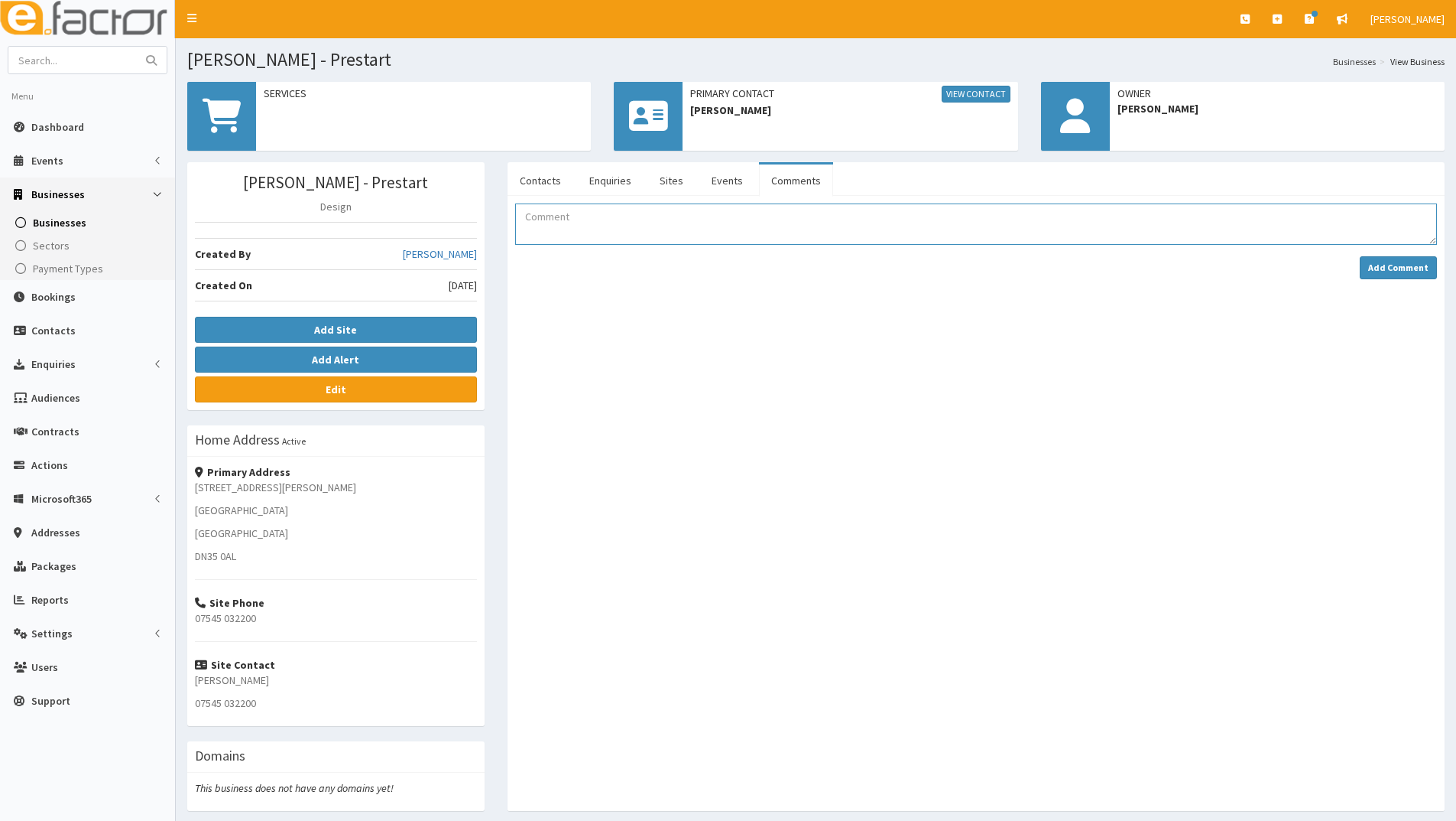
click at [587, 222] on textarea "Comment" at bounding box center [977, 224] width 922 height 41
type textarea "Pre-start client registration form and meeting notes sent for signature followi…"
click at [1391, 260] on button "Add Comment" at bounding box center [1398, 267] width 77 height 23
